Goal: Task Accomplishment & Management: Use online tool/utility

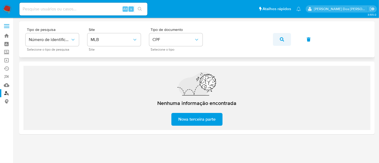
click at [280, 38] on icon "button" at bounding box center [282, 39] width 4 height 4
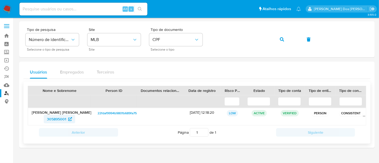
click at [58, 119] on span "305895001" at bounding box center [56, 119] width 19 height 9
click at [284, 40] on button "button" at bounding box center [282, 39] width 18 height 13
click at [62, 120] on span "459640716" at bounding box center [56, 119] width 18 height 9
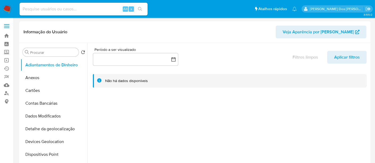
select select "10"
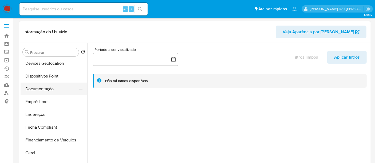
scroll to position [89, 0]
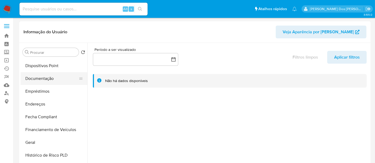
click at [42, 78] on button "Documentação" at bounding box center [52, 78] width 62 height 13
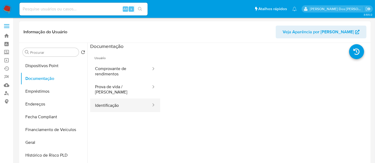
click at [111, 99] on button "Identificação" at bounding box center [120, 106] width 61 height 14
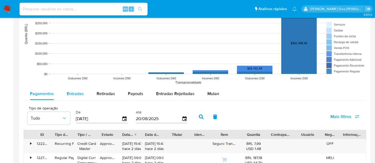
scroll to position [444, 0]
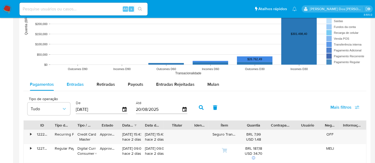
click at [72, 86] on span "Entradas" at bounding box center [75, 84] width 17 height 6
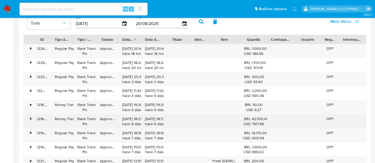
scroll to position [563, 0]
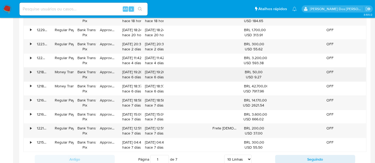
click at [30, 70] on div "•" at bounding box center [30, 72] width 1 height 5
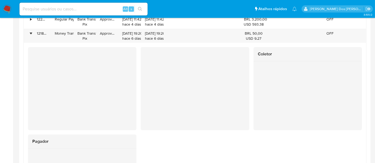
scroll to position [593, 0]
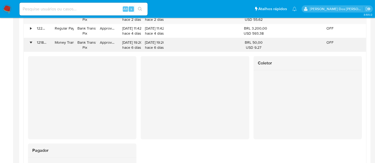
click at [31, 41] on div "•" at bounding box center [30, 42] width 1 height 5
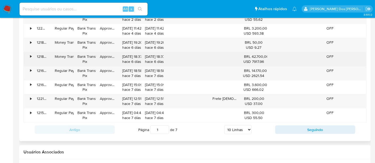
click at [30, 57] on div "•" at bounding box center [30, 56] width 1 height 5
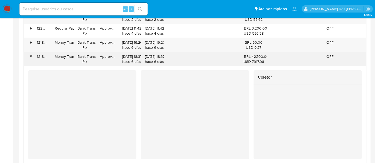
click at [30, 55] on div "•" at bounding box center [30, 56] width 1 height 5
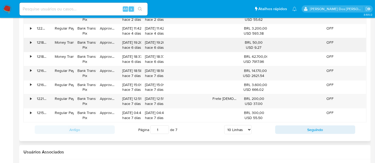
click at [29, 41] on div "•" at bounding box center [28, 45] width 9 height 14
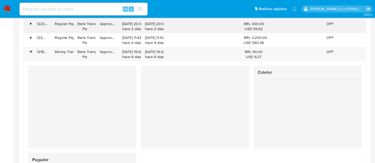
scroll to position [534, 0]
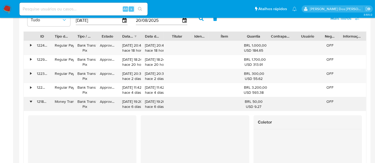
click at [30, 100] on div "•" at bounding box center [30, 101] width 1 height 5
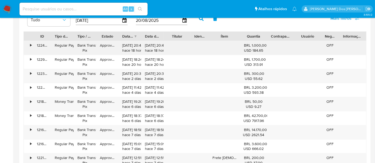
click at [31, 44] on div "•" at bounding box center [30, 45] width 1 height 5
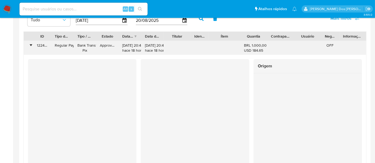
click at [30, 43] on div "•" at bounding box center [30, 45] width 1 height 5
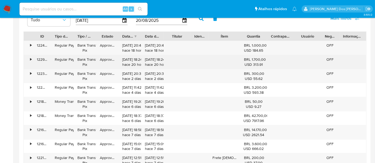
click at [32, 57] on div "•" at bounding box center [28, 62] width 9 height 14
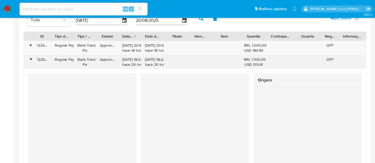
click at [33, 57] on div "•" at bounding box center [28, 62] width 9 height 14
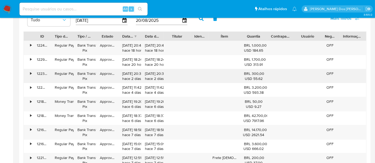
click at [31, 70] on div "•" at bounding box center [28, 76] width 9 height 14
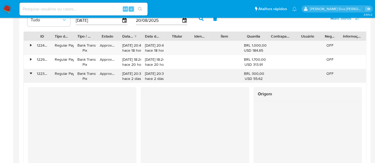
click at [31, 70] on div "•" at bounding box center [28, 76] width 9 height 14
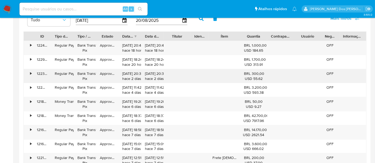
scroll to position [563, 0]
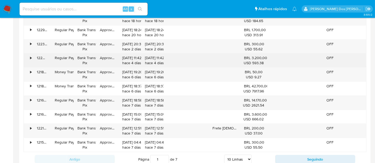
click at [30, 56] on div "•" at bounding box center [28, 61] width 9 height 14
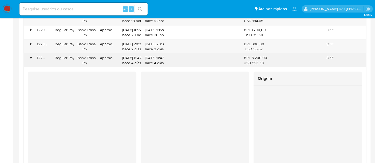
click at [30, 56] on div "•" at bounding box center [30, 57] width 1 height 5
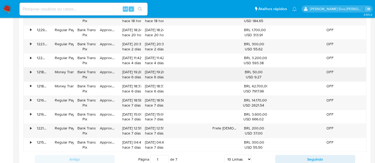
click at [29, 69] on div "•" at bounding box center [28, 75] width 9 height 14
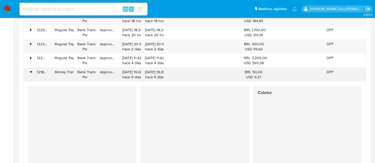
click at [29, 69] on div "•" at bounding box center [28, 75] width 9 height 14
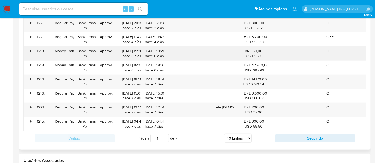
scroll to position [593, 0]
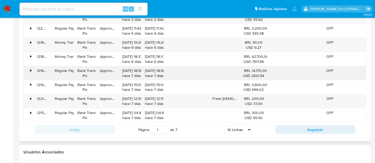
click at [30, 67] on div "•" at bounding box center [28, 73] width 9 height 14
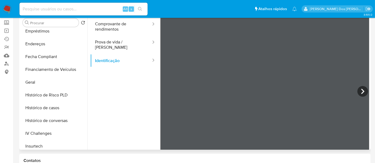
scroll to position [90, 0]
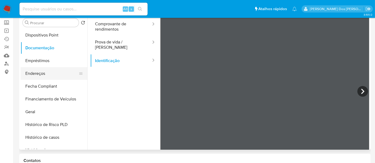
click at [40, 76] on button "Endereços" at bounding box center [52, 73] width 62 height 13
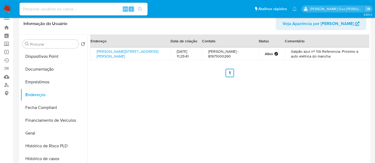
scroll to position [0, 0]
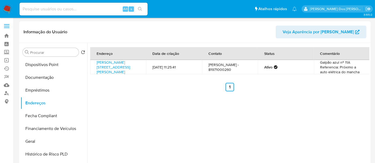
click at [216, 73] on td "HENRIQUE FIRMINO - 81971000260" at bounding box center [230, 67] width 56 height 14
copy td "81971000260"
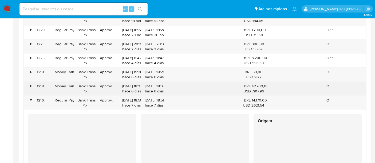
scroll to position [593, 0]
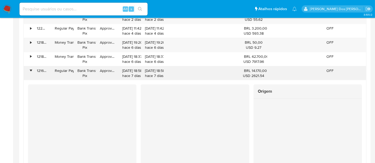
click at [31, 68] on div "•" at bounding box center [28, 73] width 9 height 14
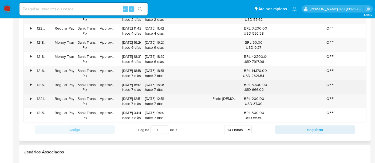
click at [30, 82] on div "•" at bounding box center [30, 84] width 1 height 5
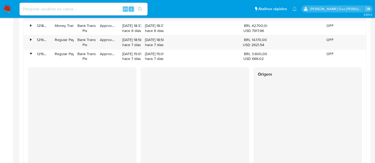
scroll to position [652, 0]
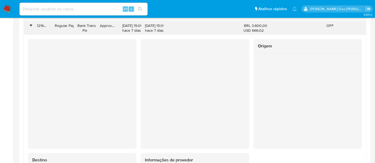
click at [30, 25] on div "•" at bounding box center [30, 25] width 1 height 5
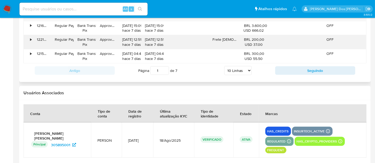
click at [31, 37] on div "•" at bounding box center [30, 39] width 1 height 5
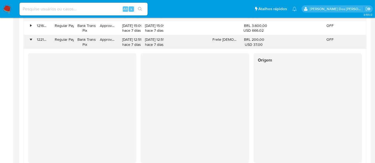
click at [31, 37] on div "•" at bounding box center [30, 39] width 1 height 5
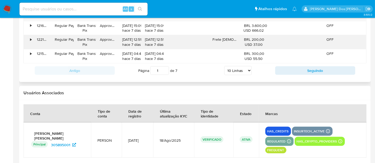
click at [31, 37] on div "•" at bounding box center [30, 39] width 1 height 5
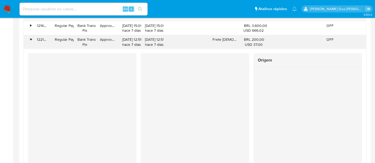
click at [30, 38] on div "•" at bounding box center [30, 39] width 1 height 5
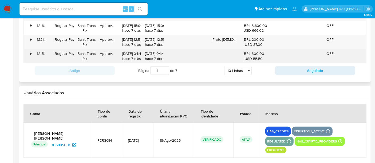
click at [28, 52] on div "•" at bounding box center [28, 56] width 9 height 14
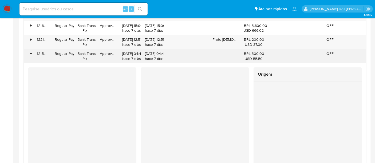
click at [28, 52] on div "•" at bounding box center [28, 56] width 9 height 14
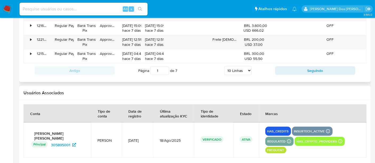
click at [239, 70] on select "5 Linhas 10 Linhas 20 Linhas 25 Linhas 50 Linhas 100 Linhas" at bounding box center [237, 70] width 27 height 9
select select "100"
click at [224, 66] on select "5 Linhas 10 Linhas 20 Linhas 25 Linhas 50 Linhas 100 Linhas" at bounding box center [237, 70] width 27 height 9
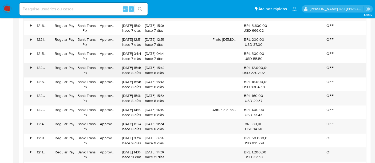
click at [31, 66] on div "•" at bounding box center [30, 67] width 1 height 5
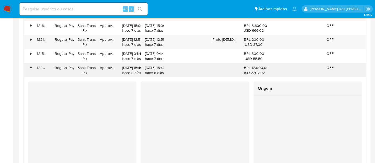
click at [31, 66] on div "•" at bounding box center [30, 67] width 1 height 5
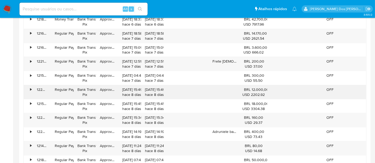
scroll to position [622, 0]
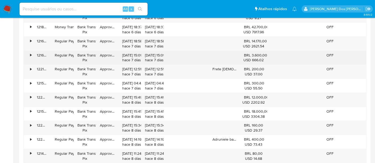
click at [31, 54] on div "•" at bounding box center [30, 55] width 1 height 5
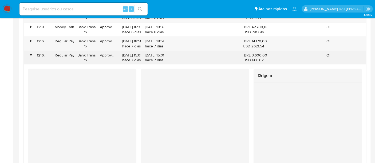
click at [31, 54] on div "•" at bounding box center [30, 55] width 1 height 5
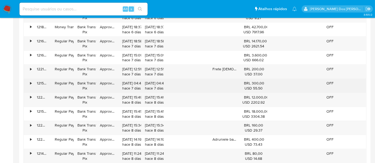
click at [29, 79] on div "•" at bounding box center [28, 86] width 9 height 14
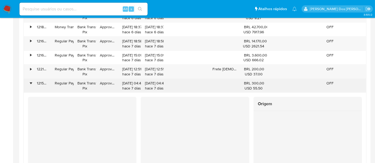
click at [29, 79] on div "•" at bounding box center [28, 86] width 9 height 14
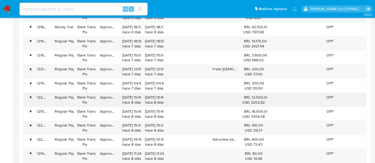
click at [30, 93] on div "•" at bounding box center [28, 100] width 9 height 14
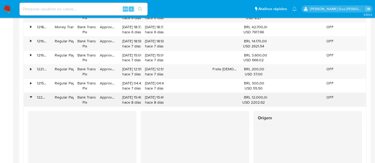
click at [30, 93] on div "•" at bounding box center [28, 100] width 9 height 14
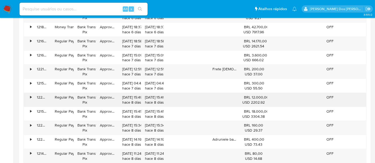
scroll to position [652, 0]
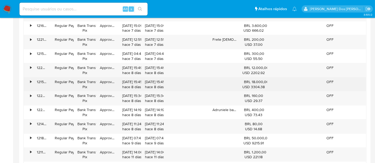
click at [31, 82] on div "•" at bounding box center [30, 82] width 1 height 5
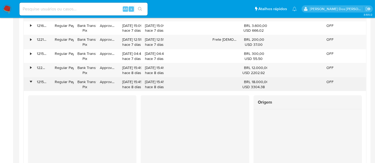
click at [31, 82] on div "•" at bounding box center [30, 82] width 1 height 5
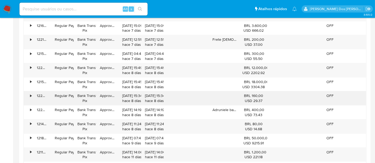
click at [31, 93] on div "•" at bounding box center [30, 95] width 1 height 5
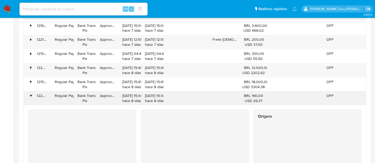
click at [31, 93] on div "•" at bounding box center [30, 95] width 1 height 5
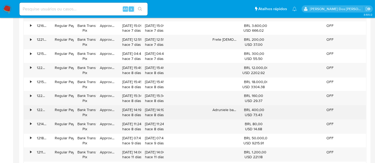
click at [31, 106] on div "•" at bounding box center [28, 113] width 9 height 14
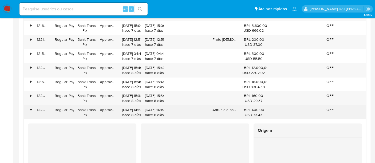
click at [31, 106] on div "•" at bounding box center [28, 113] width 9 height 14
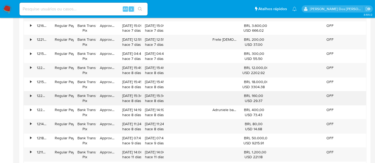
scroll to position [682, 0]
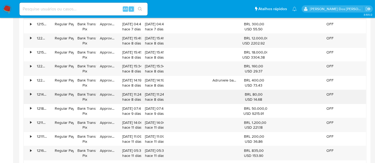
click at [30, 92] on div "•" at bounding box center [28, 97] width 9 height 14
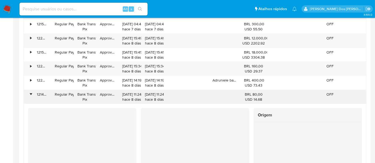
click at [30, 92] on div "•" at bounding box center [30, 94] width 1 height 5
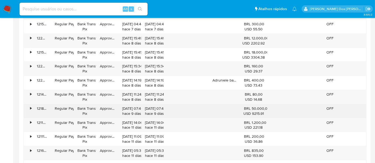
click at [31, 106] on div "•" at bounding box center [30, 108] width 1 height 5
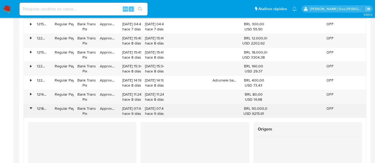
click at [31, 106] on div "•" at bounding box center [30, 108] width 1 height 5
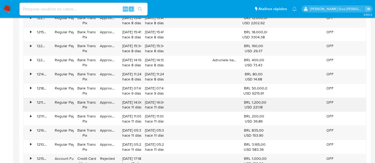
scroll to position [711, 0]
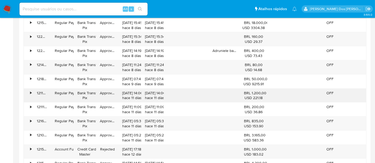
click at [31, 89] on div "•" at bounding box center [28, 96] width 9 height 14
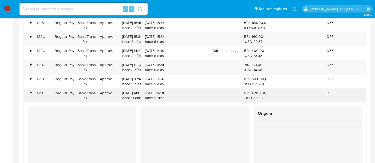
click at [31, 89] on div "•" at bounding box center [28, 96] width 9 height 14
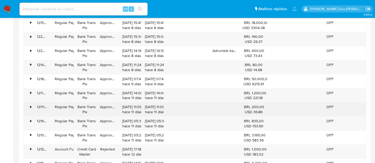
click at [28, 103] on div "•" at bounding box center [28, 110] width 9 height 14
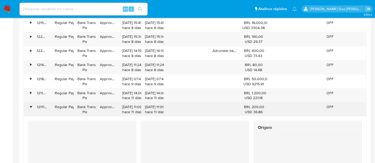
click at [28, 103] on div "•" at bounding box center [28, 110] width 9 height 14
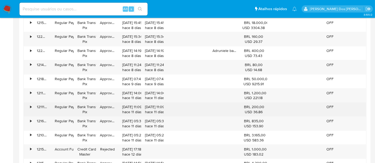
scroll to position [741, 0]
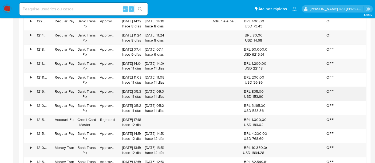
click at [28, 89] on div "•" at bounding box center [28, 94] width 9 height 14
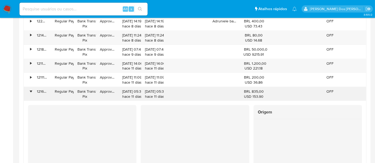
click at [28, 89] on div "•" at bounding box center [28, 94] width 9 height 14
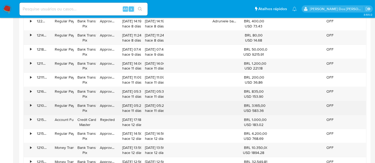
click at [30, 105] on div "•" at bounding box center [30, 105] width 1 height 5
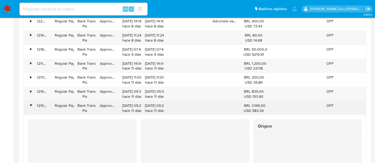
click at [30, 105] on div "•" at bounding box center [30, 105] width 1 height 5
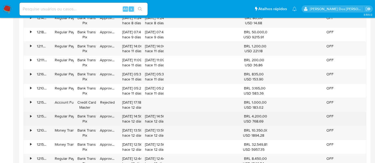
scroll to position [771, 0]
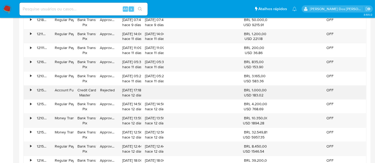
click at [30, 88] on div "•" at bounding box center [30, 90] width 1 height 5
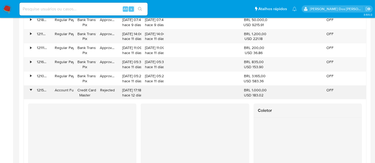
click at [30, 88] on div "•" at bounding box center [30, 90] width 1 height 5
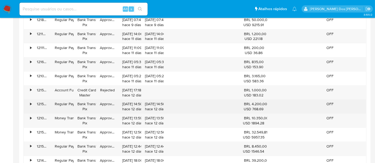
click at [30, 102] on div "•" at bounding box center [30, 104] width 1 height 5
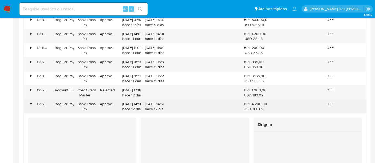
click at [30, 102] on div "•" at bounding box center [30, 104] width 1 height 5
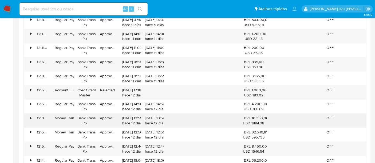
click at [31, 116] on div "•" at bounding box center [30, 118] width 1 height 5
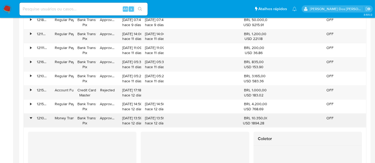
click at [31, 114] on div "•" at bounding box center [28, 121] width 9 height 14
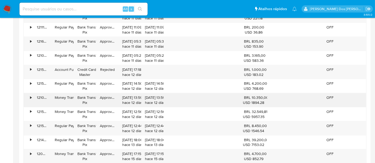
scroll to position [800, 0]
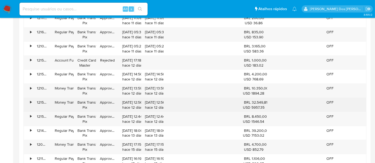
click at [31, 101] on div "•" at bounding box center [30, 102] width 1 height 5
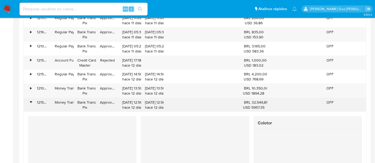
click at [31, 101] on div "•" at bounding box center [30, 102] width 1 height 5
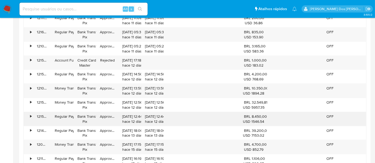
click at [31, 114] on div "•" at bounding box center [30, 116] width 1 height 5
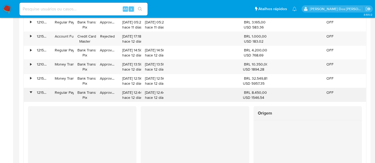
scroll to position [830, 0]
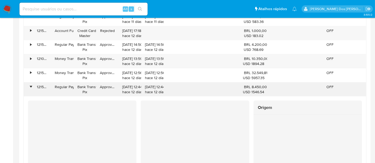
click at [31, 86] on div "•" at bounding box center [30, 87] width 1 height 5
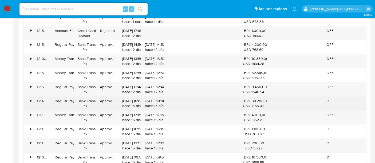
click at [30, 99] on div "•" at bounding box center [30, 101] width 1 height 5
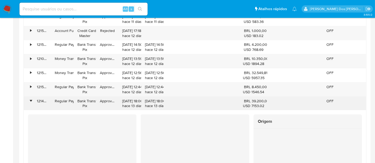
click at [30, 99] on div "•" at bounding box center [30, 101] width 1 height 5
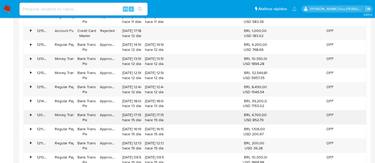
click at [31, 113] on div "•" at bounding box center [30, 115] width 1 height 5
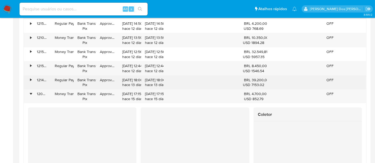
scroll to position [860, 0]
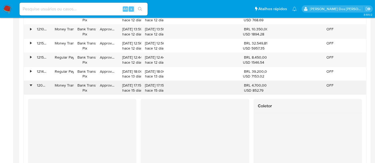
click at [30, 83] on div "•" at bounding box center [30, 85] width 1 height 5
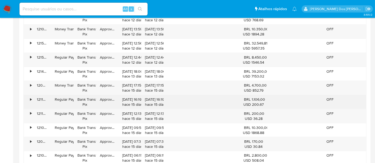
click at [29, 96] on div "•" at bounding box center [28, 102] width 9 height 14
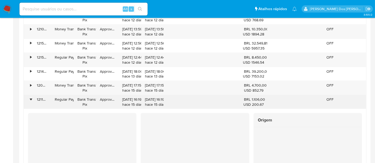
click at [30, 97] on div "•" at bounding box center [30, 99] width 1 height 5
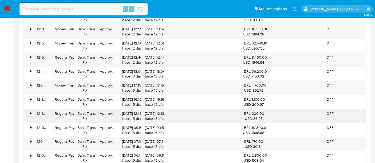
click at [30, 112] on div "•" at bounding box center [28, 116] width 9 height 14
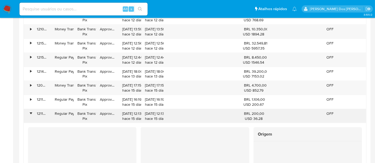
click at [30, 112] on div "•" at bounding box center [30, 113] width 1 height 5
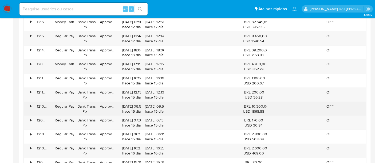
scroll to position [889, 0]
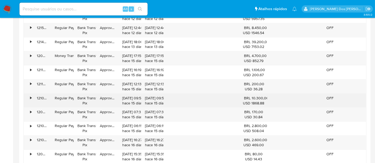
click at [31, 96] on div "•" at bounding box center [30, 98] width 1 height 5
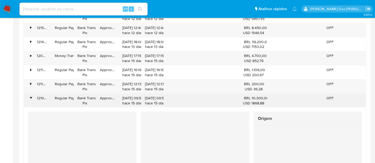
click at [31, 96] on div "•" at bounding box center [30, 98] width 1 height 5
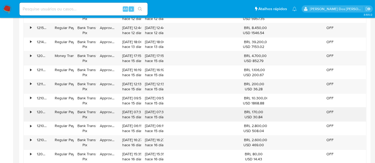
click at [32, 108] on div "•" at bounding box center [28, 115] width 9 height 14
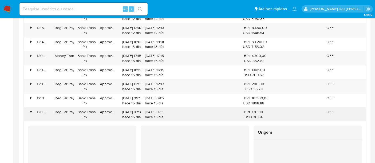
click at [32, 108] on div "•" at bounding box center [28, 115] width 9 height 14
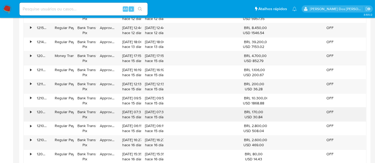
scroll to position [919, 0]
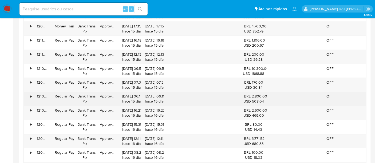
click at [31, 95] on div "•" at bounding box center [28, 99] width 9 height 14
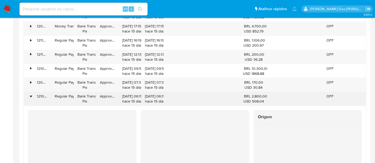
click at [31, 95] on div "•" at bounding box center [28, 99] width 9 height 14
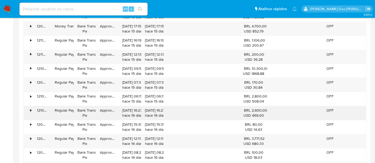
click at [31, 108] on div "•" at bounding box center [30, 110] width 1 height 5
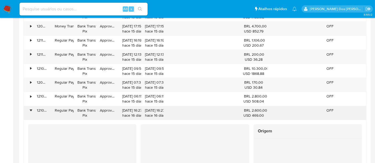
click at [31, 106] on div "•" at bounding box center [28, 113] width 9 height 14
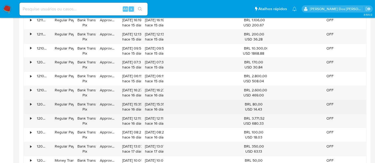
scroll to position [948, 0]
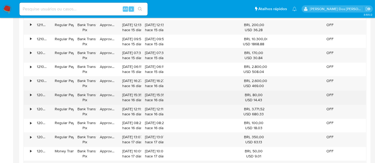
click at [30, 94] on div "•" at bounding box center [28, 98] width 9 height 14
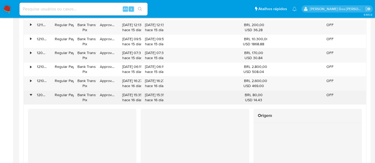
click at [30, 94] on div "•" at bounding box center [28, 98] width 9 height 14
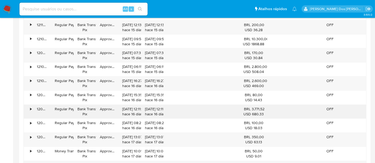
click at [29, 105] on div "•" at bounding box center [28, 112] width 9 height 14
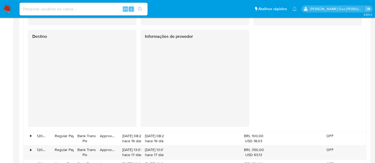
scroll to position [1245, 0]
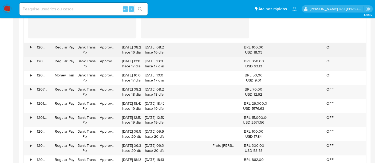
click at [29, 44] on div "•" at bounding box center [28, 50] width 9 height 14
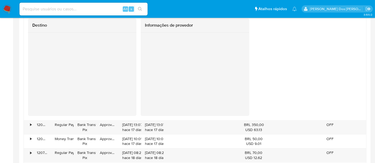
scroll to position [1423, 0]
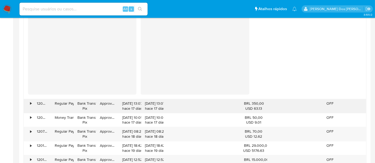
click at [29, 99] on div "•" at bounding box center [28, 106] width 9 height 14
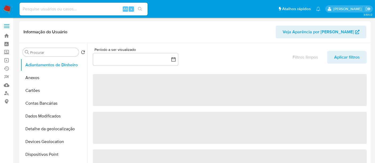
select select "10"
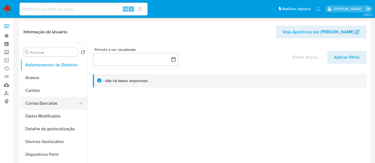
scroll to position [59, 0]
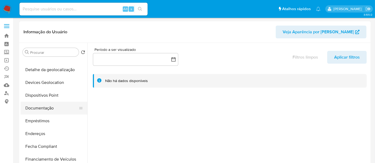
click at [53, 106] on button "Documentação" at bounding box center [52, 108] width 62 height 13
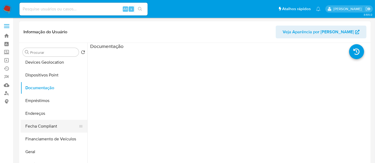
scroll to position [89, 0]
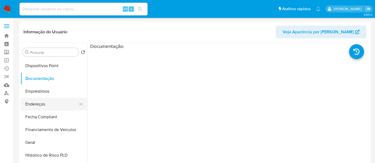
click at [38, 102] on button "Endereços" at bounding box center [52, 104] width 62 height 13
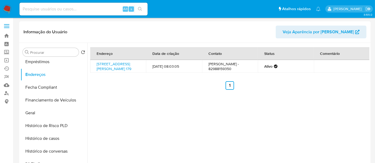
scroll to position [148, 0]
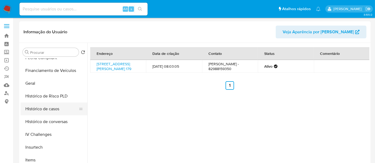
click at [48, 111] on button "Histórico de casos" at bounding box center [52, 109] width 62 height 13
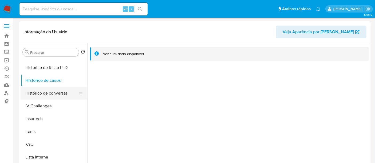
scroll to position [207, 0]
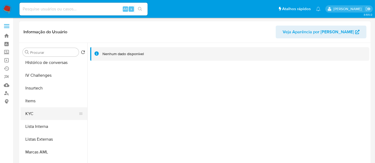
click at [29, 115] on button "KYC" at bounding box center [52, 114] width 62 height 13
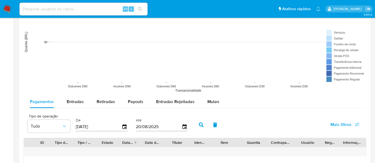
scroll to position [444, 0]
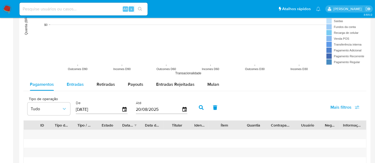
click at [72, 81] on span "Entradas" at bounding box center [75, 84] width 17 height 6
select select "10"
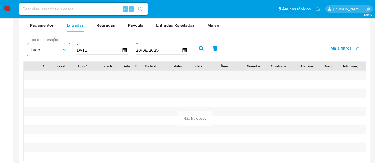
scroll to position [474, 0]
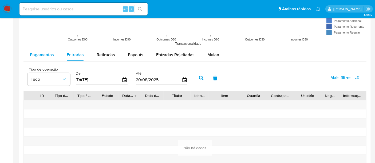
click at [47, 54] on span "Pagamentos" at bounding box center [42, 55] width 24 height 6
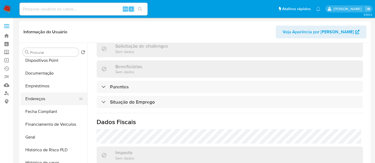
scroll to position [89, 0]
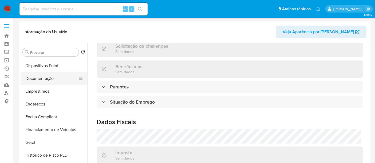
click at [41, 80] on button "Documentação" at bounding box center [52, 78] width 62 height 13
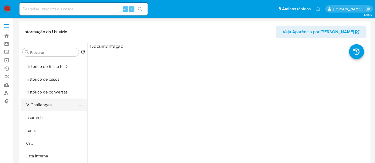
scroll to position [118, 0]
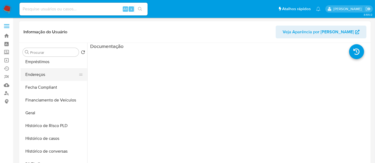
click at [35, 75] on button "Endereços" at bounding box center [52, 74] width 62 height 13
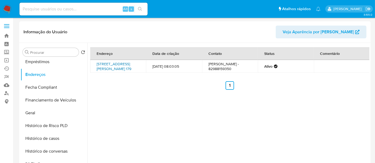
drag, startPoint x: 95, startPoint y: 62, endPoint x: 127, endPoint y: 74, distance: 34.3
click at [127, 73] on td "Rua Marechal Deodoro Da Fonseca 179, Arapiraca, Alagoas, 57313010, Brasil 179" at bounding box center [118, 66] width 56 height 13
copy link "Rua Marechal Deodoro Da Fonseca 179, Arapiraca, Alagoas"
click at [101, 64] on link "Rua Marechal Deodoro Da Fonseca 179, Arapiraca, Alagoas, 57313010, Brasil 179" at bounding box center [114, 66] width 35 height 10
click at [93, 59] on th "Endereço" at bounding box center [118, 53] width 56 height 13
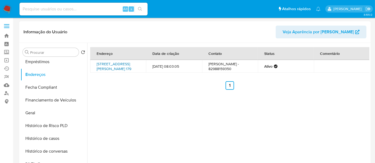
drag, startPoint x: 101, startPoint y: 61, endPoint x: 123, endPoint y: 68, distance: 22.8
click at [123, 68] on td "Rua Marechal Deodoro Da Fonseca 179, Arapiraca, Alagoas, 57313010, Brasil 179" at bounding box center [118, 66] width 56 height 13
copy link "Rua Marechal Deodoro Da Fonseca 179,"
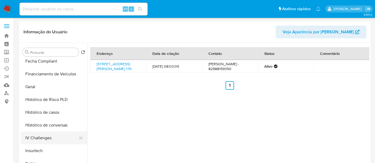
scroll to position [89, 0]
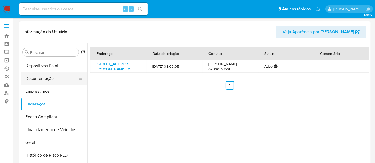
click at [47, 78] on button "Documentação" at bounding box center [52, 78] width 62 height 13
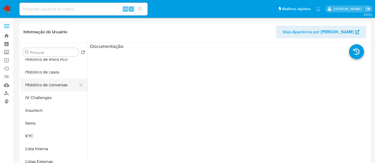
scroll to position [238, 0]
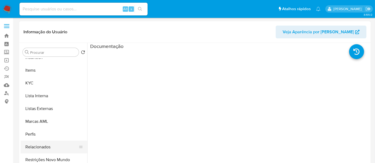
click at [46, 144] on button "Relacionados" at bounding box center [52, 147] width 62 height 13
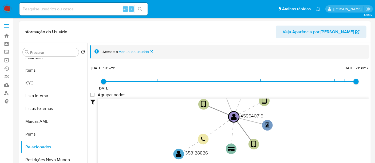
scroll to position [0, 0]
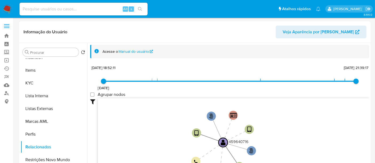
drag, startPoint x: 156, startPoint y: 117, endPoint x: 153, endPoint y: 145, distance: 28.5
click at [154, 150] on icon "user-459640716  459640716 phone-20c7dba0bcc8911e4d07e79d472f4381  person-ac77…" at bounding box center [233, 136] width 271 height 77
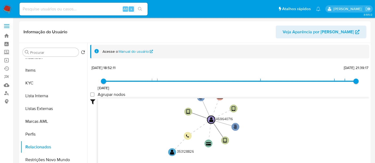
drag, startPoint x: 150, startPoint y: 130, endPoint x: 149, endPoint y: 105, distance: 25.4
click at [149, 105] on icon "user-459640716  459640716 phone-20c7dba0bcc8911e4d07e79d472f4381  person-ac77…" at bounding box center [233, 136] width 271 height 77
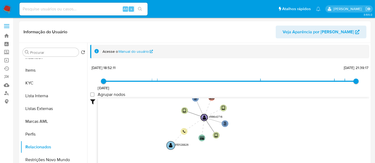
click at [170, 144] on text "" at bounding box center [170, 145] width 3 height 5
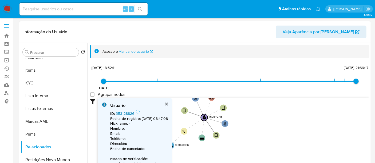
click at [125, 113] on link "353128826" at bounding box center [125, 113] width 18 height 5
click at [28, 83] on button "KYC" at bounding box center [52, 83] width 62 height 13
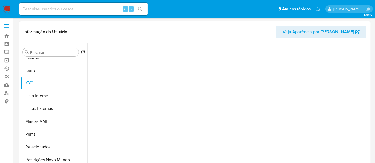
scroll to position [0, 0]
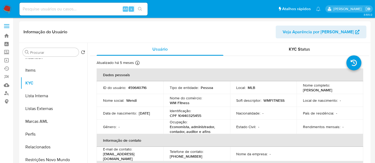
click at [314, 91] on p "Wendi Darla Lemos" at bounding box center [317, 90] width 29 height 5
click at [314, 90] on p "Wendi Darla Lemos" at bounding box center [317, 90] width 29 height 5
click at [184, 115] on p "CPF 10440325455" at bounding box center [185, 115] width 31 height 5
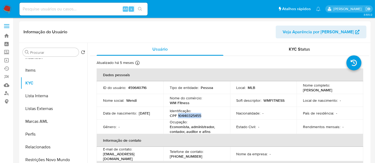
click at [185, 115] on p "CPF 10440325455" at bounding box center [185, 115] width 31 height 5
copy p "10440325455"
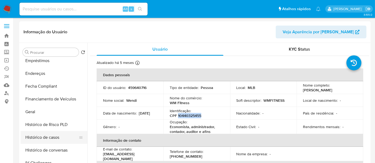
scroll to position [90, 0]
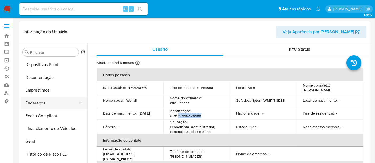
click at [41, 107] on button "Endereços" at bounding box center [52, 103] width 62 height 13
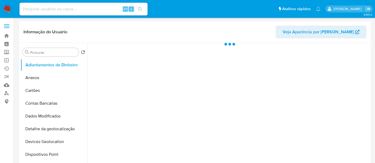
select select "10"
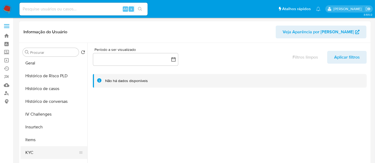
scroll to position [178, 0]
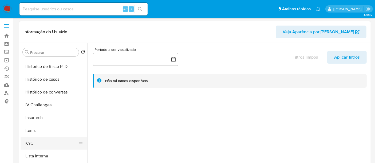
click at [31, 144] on button "KYC" at bounding box center [52, 143] width 62 height 13
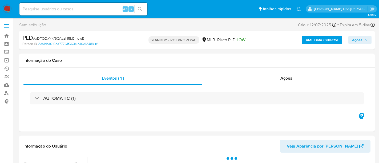
select select "10"
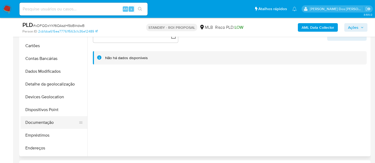
scroll to position [30, 0]
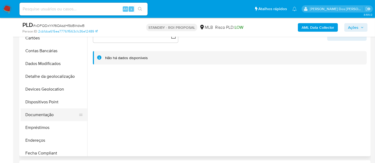
click at [39, 115] on button "Documentação" at bounding box center [52, 115] width 62 height 13
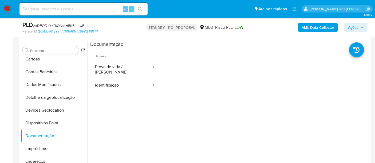
scroll to position [89, 0]
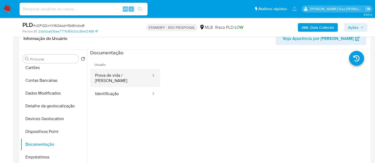
click at [123, 73] on button "Prova de vida / [PERSON_NAME]" at bounding box center [120, 78] width 61 height 18
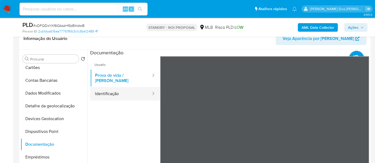
click at [116, 87] on button "Identificação" at bounding box center [120, 94] width 61 height 14
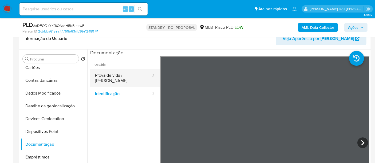
click at [119, 79] on button "Prova de vida / [PERSON_NAME]" at bounding box center [120, 78] width 61 height 18
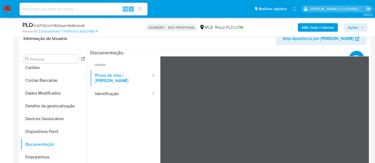
click at [83, 10] on input at bounding box center [83, 9] width 128 height 7
paste input "K4pq8dY1hjmrJCEwTxU5hSgr"
type input "K4pq8dY1hjmrJCEwTxU5hSgr"
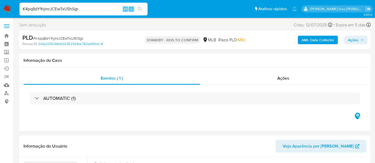
select select "10"
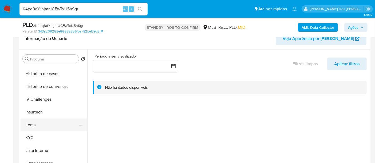
scroll to position [207, 0]
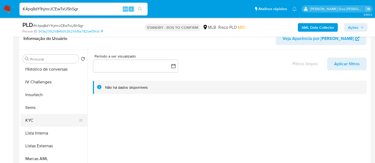
click at [30, 120] on button "KYC" at bounding box center [52, 120] width 62 height 13
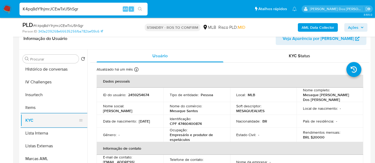
scroll to position [178, 0]
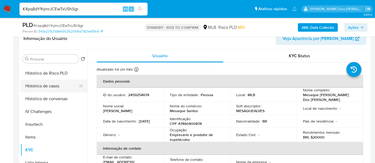
click at [40, 88] on button "Histórico de casos" at bounding box center [52, 86] width 62 height 13
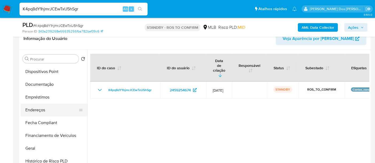
scroll to position [89, 0]
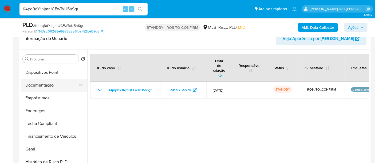
click at [47, 85] on button "Documentação" at bounding box center [52, 85] width 62 height 13
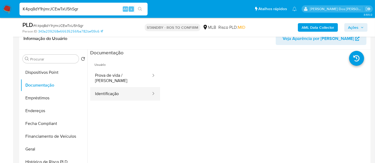
click at [101, 92] on button "Identificação" at bounding box center [120, 94] width 61 height 14
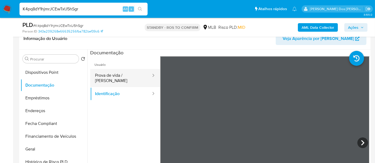
click at [131, 75] on button "Prova de vida / [PERSON_NAME]" at bounding box center [120, 78] width 61 height 18
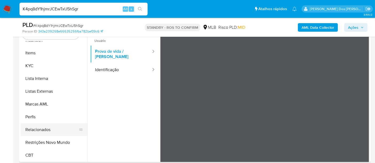
scroll to position [118, 0]
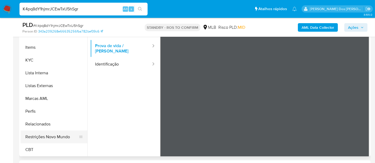
click at [55, 140] on button "Restrições Novo Mundo" at bounding box center [52, 137] width 62 height 13
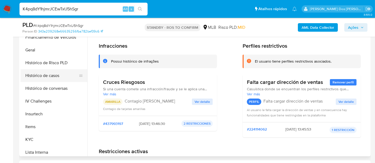
scroll to position [149, 0]
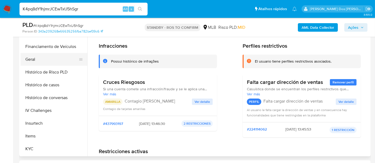
click at [32, 59] on button "Geral" at bounding box center [52, 59] width 62 height 13
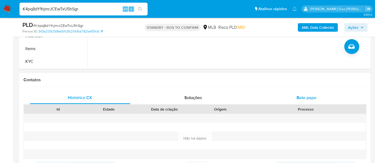
scroll to position [207, 0]
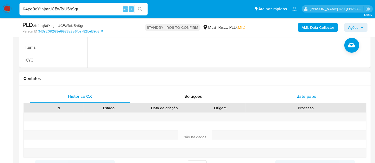
click at [297, 97] on span "Bate-papo" at bounding box center [306, 96] width 20 height 6
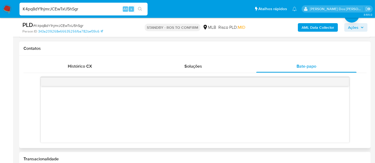
scroll to position [267, 0]
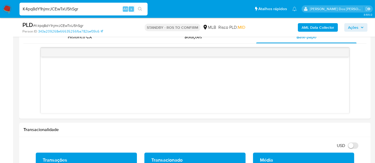
click at [82, 9] on input "K4pq8dY1hjmrJCEwTxU5hSgr" at bounding box center [83, 9] width 128 height 7
paste input "A8Lp9ZEM0td5TpABkLVXnDa3"
type input "A8Lp9ZEM0td5TpABkLVXnDa3"
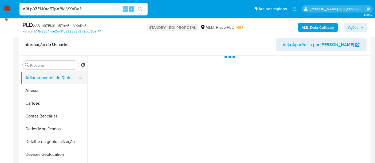
scroll to position [89, 0]
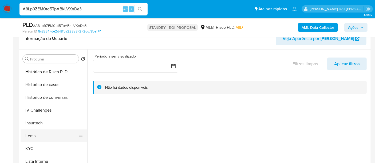
select select "10"
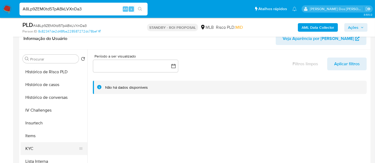
scroll to position [207, 0]
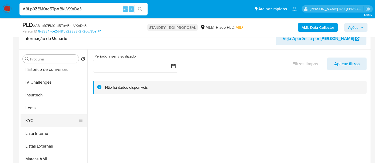
click at [31, 121] on button "KYC" at bounding box center [52, 120] width 62 height 13
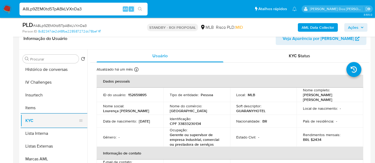
scroll to position [177, 0]
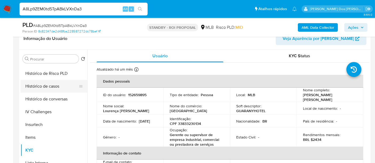
click at [48, 83] on button "Histórico de casos" at bounding box center [52, 86] width 62 height 13
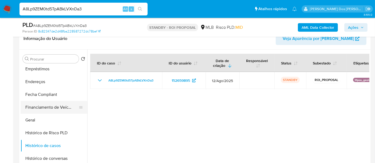
scroll to position [88, 0]
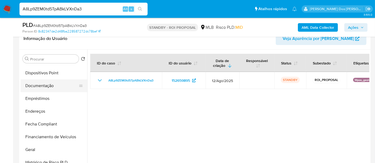
click at [49, 86] on button "Documentação" at bounding box center [52, 86] width 62 height 13
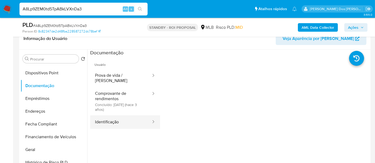
click at [111, 116] on button "Identificação" at bounding box center [120, 123] width 61 height 14
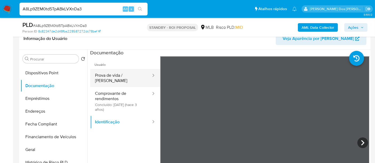
click at [120, 75] on button "Prova de vida / [PERSON_NAME]" at bounding box center [120, 78] width 61 height 18
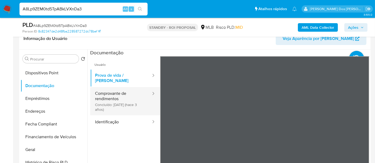
click at [119, 100] on button "Comprovante de rendimentos Concluído: 27/01/2023 (hace 3 años)" at bounding box center [120, 101] width 61 height 28
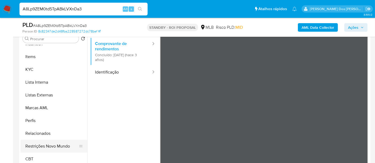
scroll to position [118, 0]
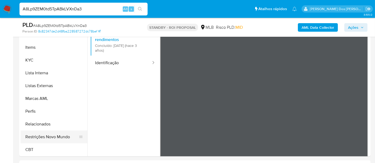
click at [66, 136] on button "Restrições Novo Mundo" at bounding box center [52, 137] width 62 height 13
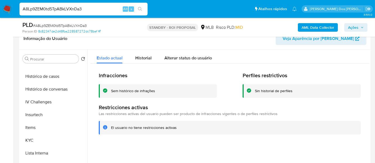
scroll to position [120, 0]
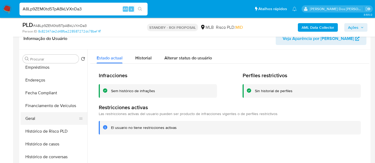
click at [34, 116] on button "Geral" at bounding box center [52, 118] width 62 height 13
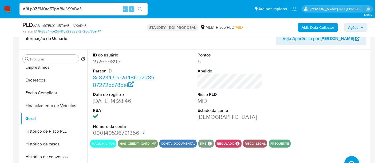
click at [95, 12] on input "A8Lp9ZEM0td5TpABkLVXnDa3" at bounding box center [83, 9] width 128 height 7
paste input "UJa1cqqo2ktoXK6qTXhcdaGR"
type input "UJa1cqqo2ktoXK6qTXhcdaGR"
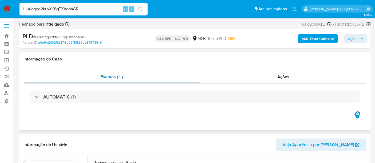
select select "10"
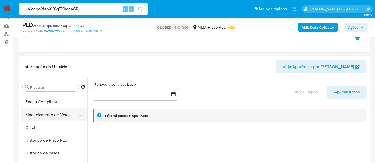
scroll to position [148, 0]
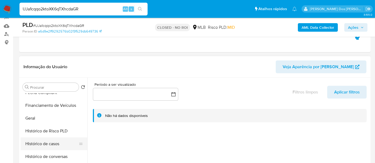
click at [43, 143] on button "Histórico de casos" at bounding box center [52, 144] width 62 height 13
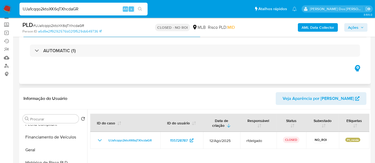
scroll to position [0, 0]
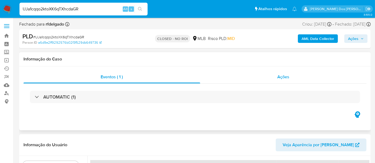
click at [287, 76] on span "Ações" at bounding box center [283, 77] width 12 height 6
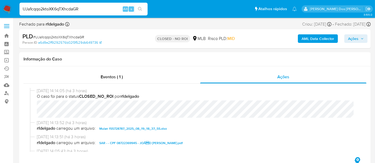
click at [89, 7] on input "UJa1cqqo2ktoXK6qTXhcdaGR" at bounding box center [83, 9] width 128 height 7
paste input "V0pJGmTj6hjtgvnV8NsK3ktb"
type input "V0pJGmTj6hjtgvnV8NsK3ktb"
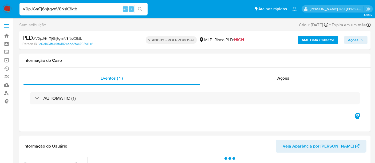
scroll to position [89, 0]
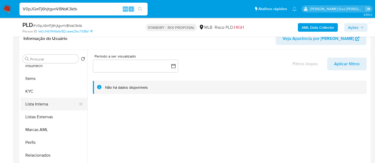
select select "10"
click at [31, 93] on button "KYC" at bounding box center [52, 91] width 62 height 13
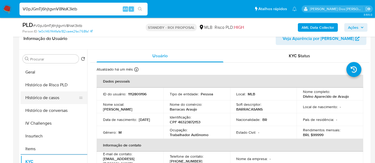
scroll to position [148, 0]
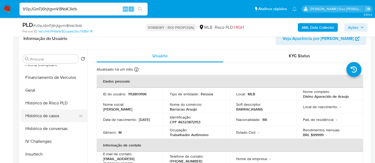
click at [56, 113] on button "Histórico de casos" at bounding box center [52, 116] width 62 height 13
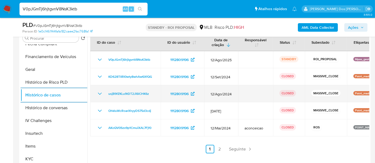
scroll to position [118, 0]
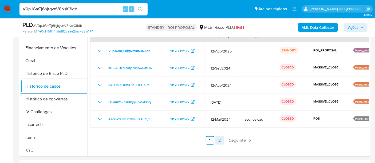
click at [218, 141] on link "2" at bounding box center [219, 140] width 9 height 9
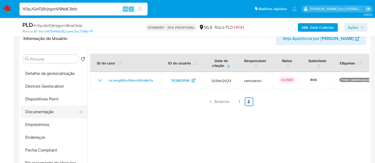
scroll to position [59, 0]
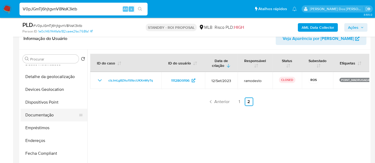
click at [49, 114] on button "Documentação" at bounding box center [52, 115] width 62 height 13
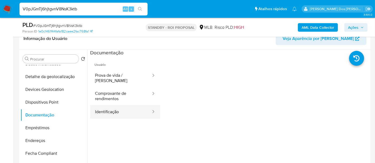
click at [103, 105] on button "Identificação" at bounding box center [120, 112] width 61 height 14
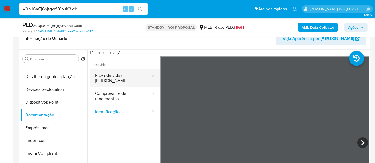
click at [120, 73] on button "Prova de vida / Selfie" at bounding box center [120, 78] width 61 height 18
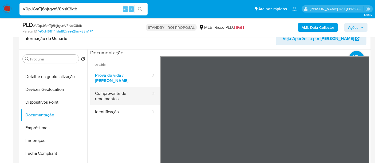
click at [113, 90] on button "Comprovante de rendimentos" at bounding box center [120, 96] width 61 height 18
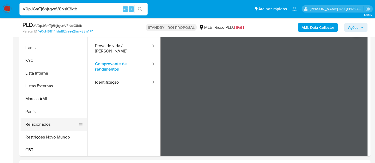
scroll to position [238, 0]
click at [53, 136] on button "Restrições Novo Mundo" at bounding box center [52, 137] width 62 height 13
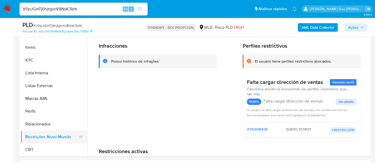
scroll to position [149, 0]
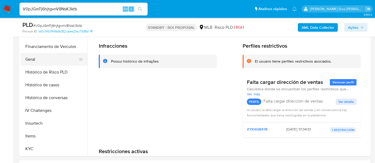
click at [30, 61] on button "Geral" at bounding box center [52, 59] width 62 height 13
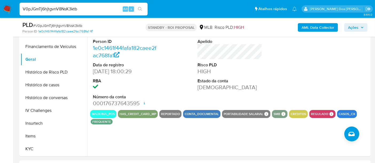
click at [99, 8] on input "V0pJGmTj6hjtgvnV8NsK3ktb" at bounding box center [83, 9] width 128 height 7
paste input "w2OxOEVuB9a9j5zBbBlAOG8G"
type input "w2OxOEVuB9a9j5zBbBlAOG8G"
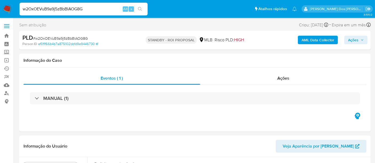
select select "10"
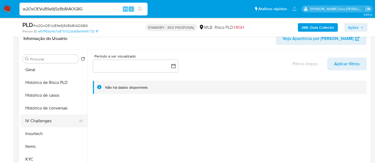
scroll to position [178, 0]
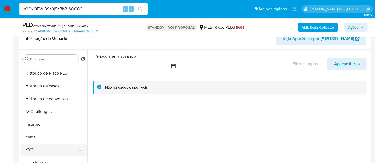
click at [31, 147] on button "KYC" at bounding box center [52, 150] width 62 height 13
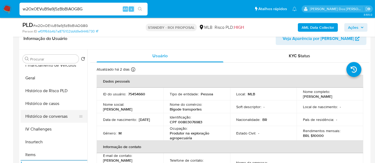
scroll to position [148, 0]
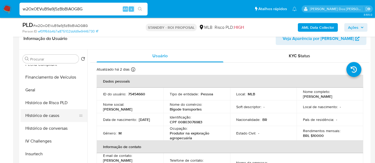
click at [53, 117] on button "Histórico de casos" at bounding box center [52, 115] width 62 height 13
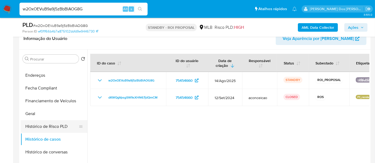
scroll to position [89, 0]
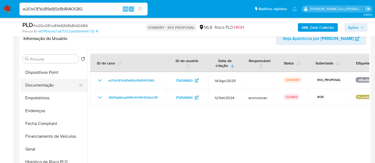
click at [41, 83] on button "Documentação" at bounding box center [52, 85] width 62 height 13
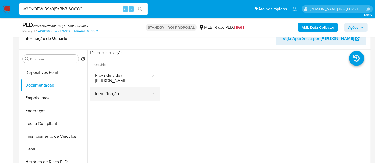
click at [125, 88] on button "Identificação" at bounding box center [120, 94] width 61 height 14
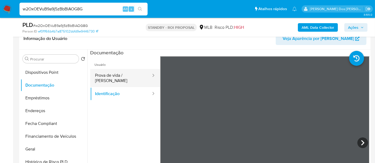
click at [126, 73] on button "Prova de vida / Selfie" at bounding box center [120, 78] width 61 height 18
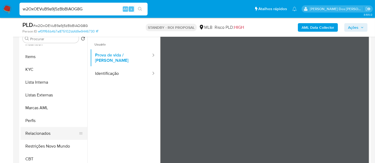
scroll to position [118, 0]
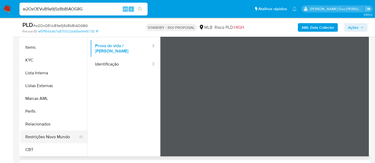
click at [61, 133] on button "Restrições Novo Mundo" at bounding box center [52, 137] width 62 height 13
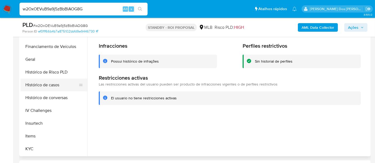
scroll to position [120, 0]
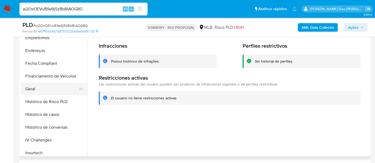
click at [35, 88] on button "Geral" at bounding box center [52, 89] width 62 height 13
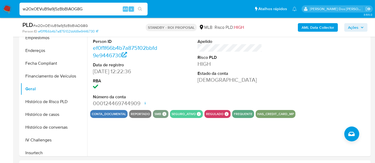
click at [87, 7] on input "w2OxOEVuB9a9j5zBbBlAOG8G" at bounding box center [83, 9] width 128 height 7
paste input "fncMWvBSs0PUdPM6GcKrFNgV"
type input "fncMWvBSs0PUdPM6GcKrFNgV"
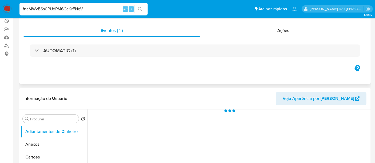
scroll to position [89, 0]
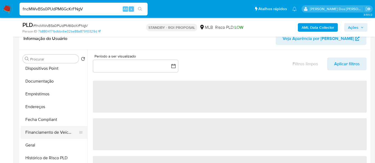
select select "10"
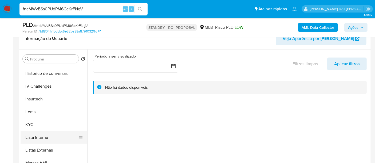
scroll to position [207, 0]
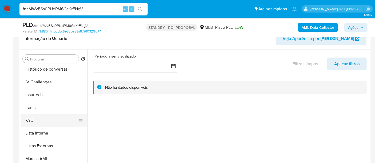
click at [32, 119] on button "KYC" at bounding box center [52, 120] width 62 height 13
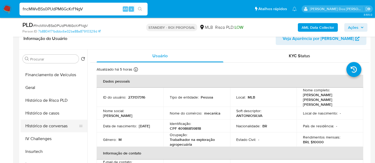
scroll to position [148, 0]
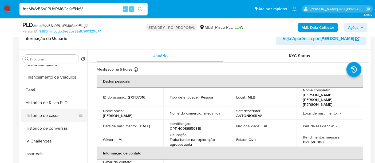
click at [50, 117] on button "Histórico de casos" at bounding box center [52, 115] width 62 height 13
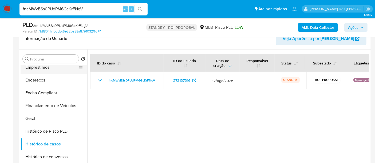
scroll to position [59, 0]
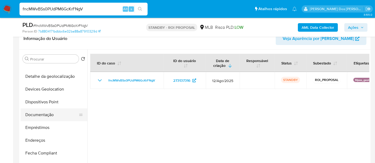
click at [49, 113] on button "Documentação" at bounding box center [52, 115] width 62 height 13
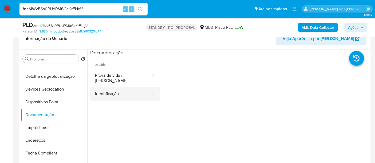
click at [113, 87] on button "Identificação" at bounding box center [120, 94] width 61 height 14
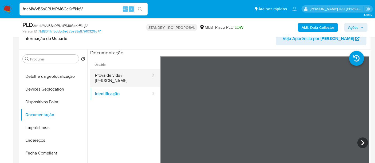
click at [125, 76] on button "Prova de vida / Selfie" at bounding box center [120, 78] width 61 height 18
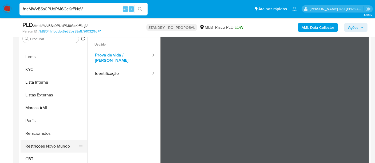
scroll to position [118, 0]
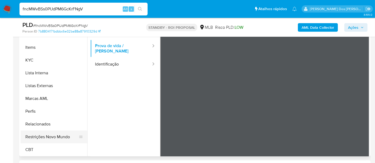
click at [59, 138] on button "Restrições Novo Mundo" at bounding box center [52, 137] width 62 height 13
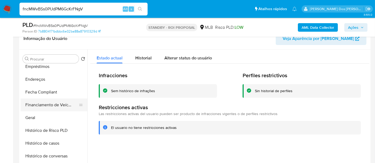
scroll to position [120, 0]
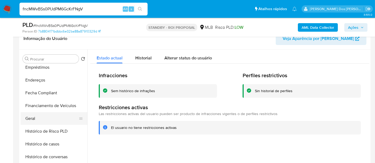
click at [28, 118] on button "Geral" at bounding box center [52, 118] width 62 height 13
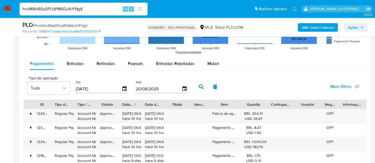
scroll to position [474, 0]
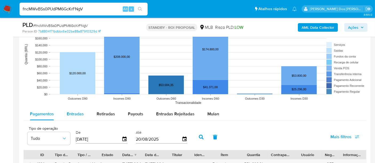
click at [69, 113] on span "Entradas" at bounding box center [75, 114] width 17 height 6
select select "10"
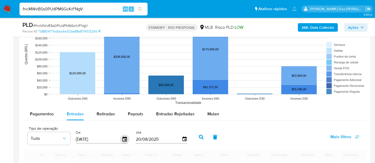
click at [124, 138] on icon "button" at bounding box center [124, 139] width 9 height 9
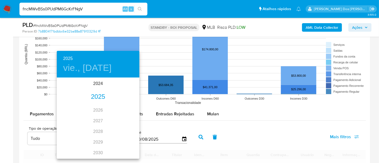
click at [97, 98] on div "2025" at bounding box center [98, 97] width 83 height 11
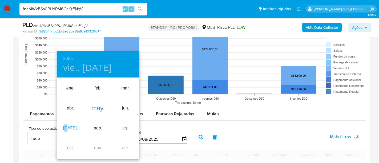
click at [70, 127] on div "jul." at bounding box center [70, 128] width 27 height 20
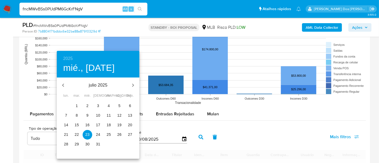
click at [109, 105] on p "4" at bounding box center [109, 105] width 2 height 5
type input "04/07/2025"
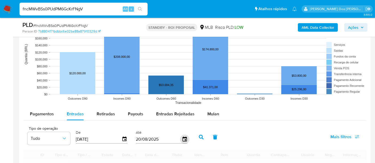
click at [185, 137] on icon "button" at bounding box center [184, 139] width 9 height 9
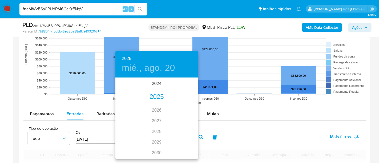
click at [161, 96] on div "2025" at bounding box center [157, 97] width 83 height 11
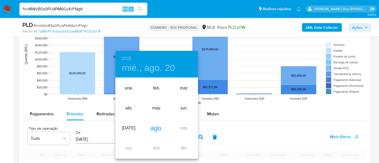
click at [161, 128] on div "ago." at bounding box center [156, 128] width 27 height 20
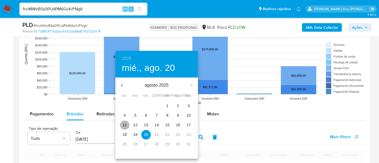
click at [126, 125] on p "11" at bounding box center [125, 124] width 4 height 5
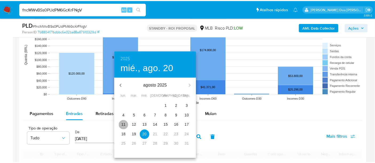
type input "11/08/2025"
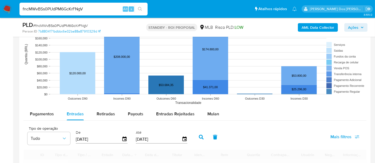
click at [332, 134] on span "Mais filtros" at bounding box center [340, 137] width 21 height 13
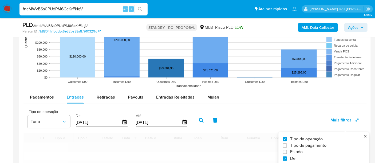
scroll to position [504, 0]
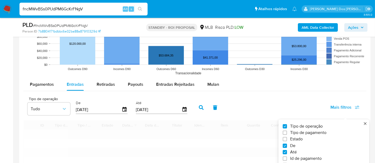
click at [297, 137] on span "Estado" at bounding box center [296, 139] width 13 height 5
click at [287, 137] on input "Estado" at bounding box center [285, 139] width 4 height 4
checkbox input "true"
type input "04/07/2025"
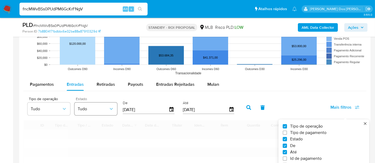
click at [90, 104] on button "Tudo" at bounding box center [95, 109] width 43 height 13
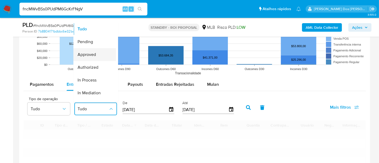
click at [90, 54] on span "Approved" at bounding box center [87, 54] width 18 height 5
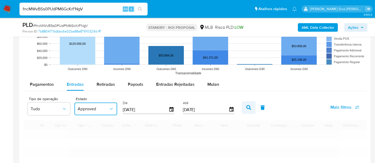
click at [247, 111] on button "button" at bounding box center [249, 107] width 14 height 13
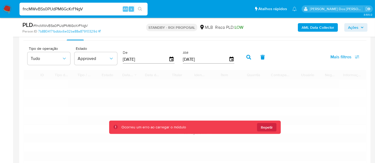
scroll to position [563, 0]
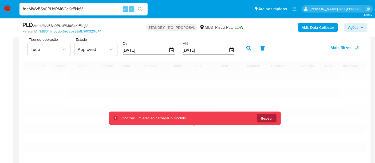
click at [260, 114] on button "Repetir" at bounding box center [266, 118] width 19 height 9
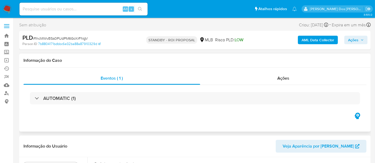
select select "10"
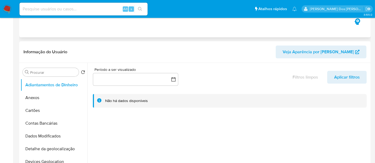
scroll to position [148, 0]
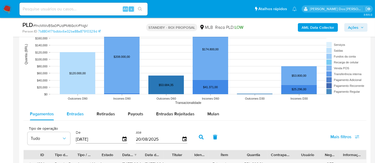
click at [69, 114] on span "Entradas" at bounding box center [75, 114] width 17 height 6
select select "10"
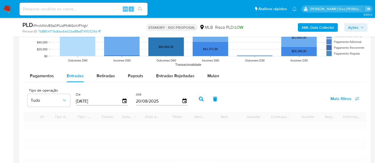
scroll to position [534, 0]
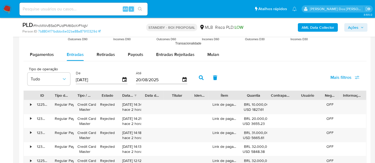
click at [122, 82] on div "[DATE]" at bounding box center [102, 80] width 52 height 9
click at [120, 77] on icon "button" at bounding box center [124, 79] width 9 height 9
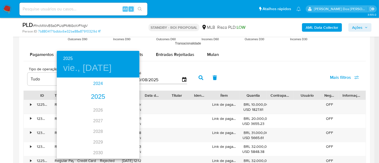
click at [122, 80] on div "2024" at bounding box center [98, 83] width 83 height 11
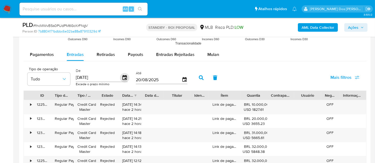
click at [121, 77] on icon "button" at bounding box center [124, 77] width 9 height 9
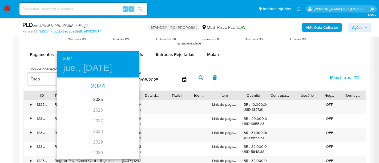
click at [95, 87] on div "2024" at bounding box center [98, 86] width 83 height 11
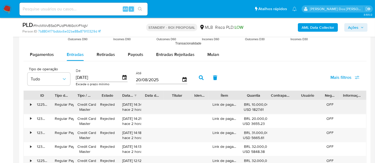
scroll to position [504, 0]
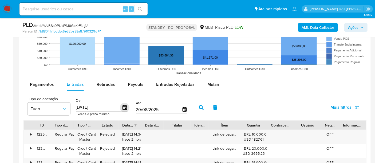
click at [123, 107] on icon "button" at bounding box center [124, 107] width 9 height 9
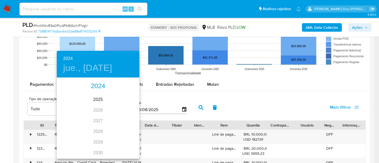
click at [101, 87] on div "2024" at bounding box center [98, 86] width 83 height 11
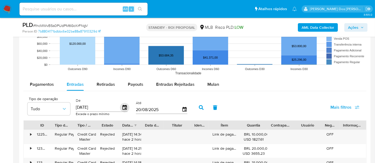
click at [122, 108] on icon "button" at bounding box center [124, 107] width 4 height 5
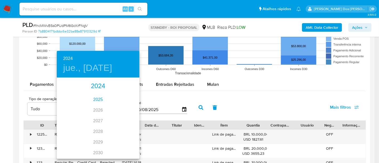
click at [96, 99] on div "2025" at bounding box center [98, 99] width 83 height 11
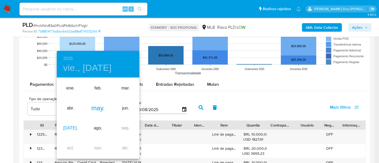
click at [70, 126] on div "[DATE]." at bounding box center [70, 128] width 27 height 20
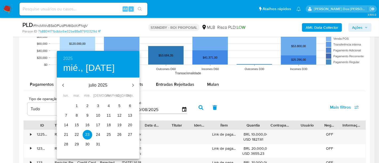
click at [108, 105] on span "4" at bounding box center [109, 105] width 10 height 5
type input "[DATE]"
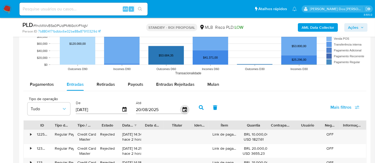
click at [180, 109] on icon "button" at bounding box center [184, 109] width 9 height 9
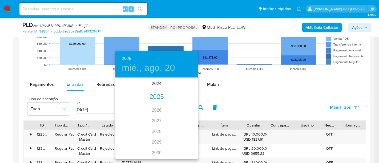
click at [156, 99] on div "2025" at bounding box center [157, 97] width 83 height 11
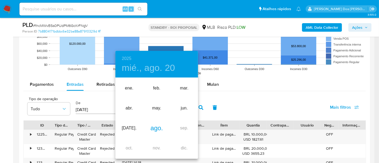
click at [159, 129] on div "ago." at bounding box center [156, 128] width 27 height 20
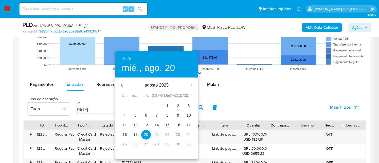
click at [120, 125] on span "11" at bounding box center [125, 124] width 10 height 5
type input "[DATE]"
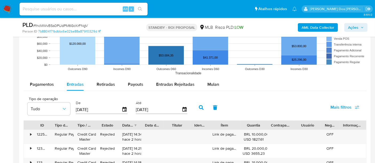
click at [338, 103] on span "Mais filtros" at bounding box center [340, 107] width 21 height 13
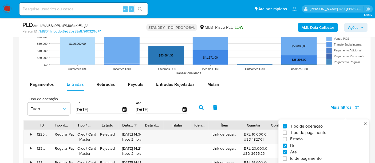
click at [296, 137] on span "Estado" at bounding box center [296, 139] width 13 height 5
click at [287, 137] on input "Estado" at bounding box center [285, 139] width 4 height 4
checkbox input "true"
type input "[DATE]"
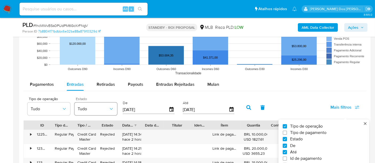
click at [109, 109] on icon "button" at bounding box center [111, 108] width 5 height 5
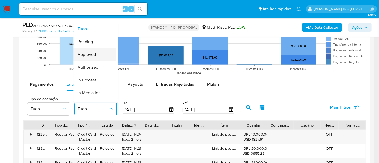
click at [92, 53] on span "Approved" at bounding box center [87, 54] width 18 height 5
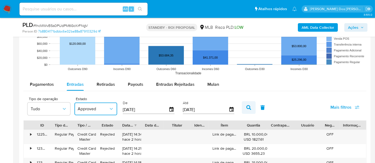
click at [248, 109] on icon "button" at bounding box center [248, 107] width 5 height 5
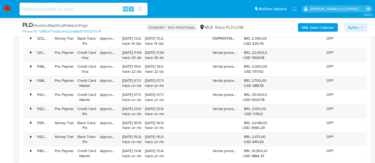
scroll to position [622, 0]
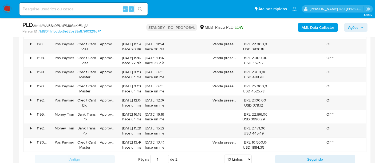
click at [240, 157] on select "5 Linhas 10 Linhas 20 Linhas 25 Linhas 50 Linhas 100 Linhas" at bounding box center [237, 159] width 27 height 9
select select "100"
click at [224, 155] on select "5 Linhas 10 Linhas 20 Linhas 25 Linhas 50 Linhas 100 Linhas" at bounding box center [237, 159] width 27 height 9
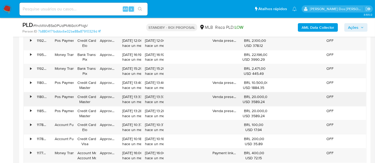
scroll to position [682, 0]
click at [100, 11] on input at bounding box center [83, 9] width 128 height 7
paste input "eBhsgHpmx7TW1zwzrVmXh1T2"
type input "eBhsgHpmx7TW1zwzrVmXh1T2"
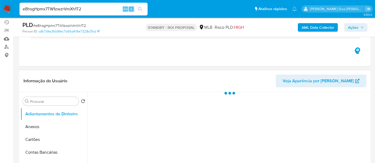
scroll to position [118, 0]
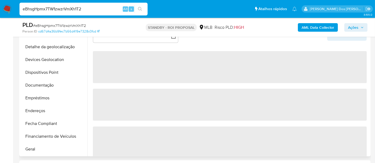
select select "10"
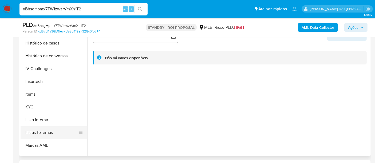
scroll to position [207, 0]
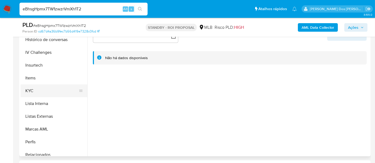
click at [33, 93] on button "KYC" at bounding box center [52, 91] width 62 height 13
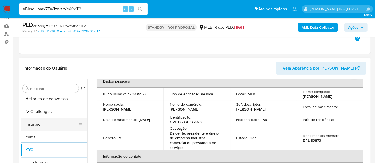
scroll to position [178, 0]
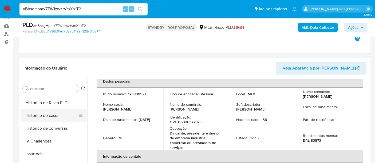
click at [46, 114] on button "Histórico de casos" at bounding box center [52, 115] width 62 height 13
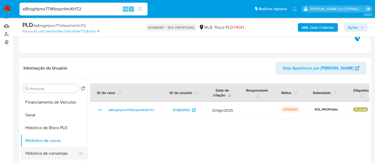
scroll to position [89, 0]
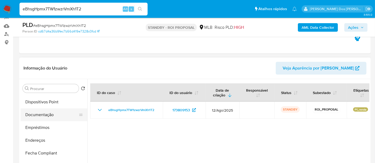
click at [55, 118] on button "Documentação" at bounding box center [52, 115] width 62 height 13
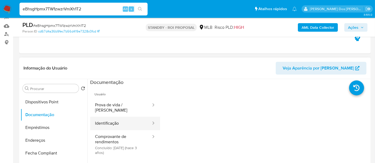
click at [111, 117] on button "Identificação" at bounding box center [120, 124] width 61 height 14
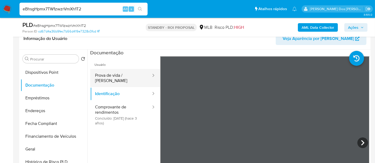
click at [122, 77] on button "Prova de vida / [PERSON_NAME]" at bounding box center [120, 78] width 61 height 18
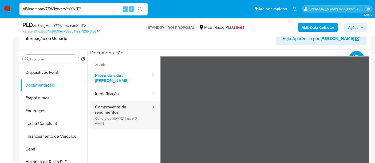
click at [107, 105] on button "Comprovante de rendimentos Concluído: 09/02/2023 (hace 3 años)" at bounding box center [120, 115] width 61 height 28
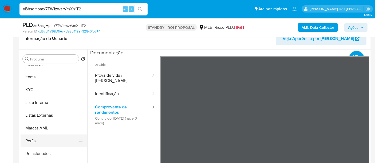
scroll to position [118, 0]
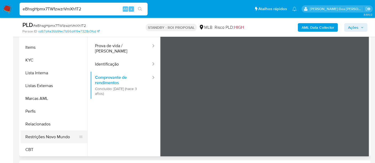
click at [60, 134] on button "Restrições Novo Mundo" at bounding box center [52, 137] width 62 height 13
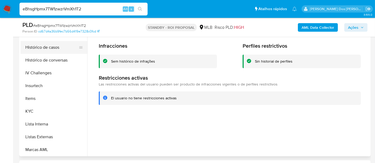
scroll to position [120, 0]
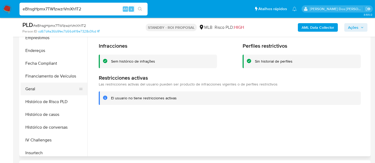
click at [35, 89] on button "Geral" at bounding box center [52, 89] width 62 height 13
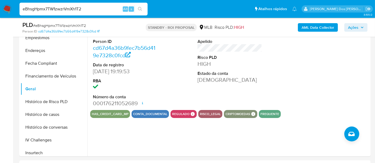
click at [93, 9] on input "eBhsgHpmx7TW1zwzrVmXh1T2" at bounding box center [83, 9] width 128 height 7
paste input "Zp7K1kgJm7xN64jabt66PN36"
type input "Zp7K1kgJm7xN64jabt66PN36"
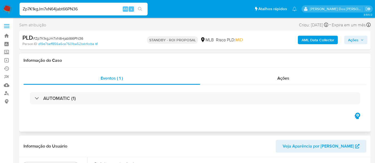
select select "10"
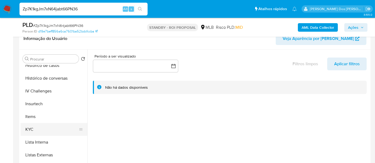
scroll to position [207, 0]
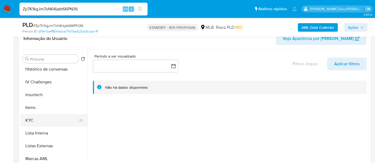
click at [31, 120] on button "KYC" at bounding box center [52, 120] width 62 height 13
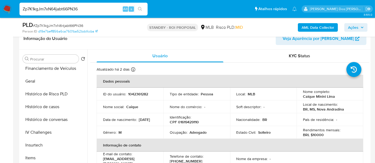
scroll to position [148, 0]
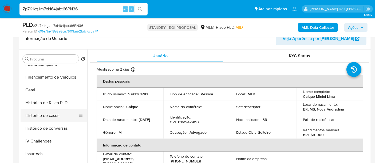
click at [55, 116] on button "Histórico de casos" at bounding box center [52, 115] width 62 height 13
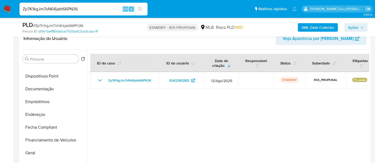
scroll to position [30, 0]
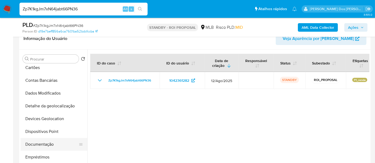
click at [39, 144] on button "Documentação" at bounding box center [52, 144] width 62 height 13
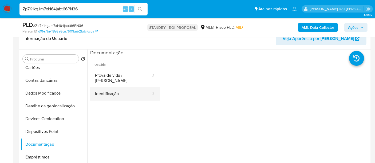
click at [116, 91] on button "Identificação" at bounding box center [120, 94] width 61 height 14
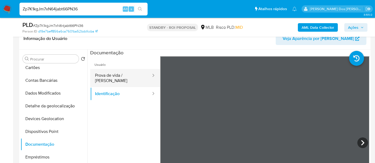
click at [130, 77] on button "Prova de vida / [PERSON_NAME]" at bounding box center [120, 78] width 61 height 18
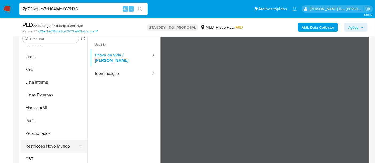
scroll to position [118, 0]
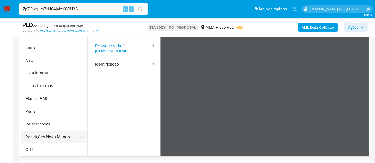
click at [55, 137] on button "Restrições Novo Mundo" at bounding box center [52, 137] width 62 height 13
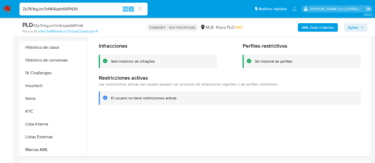
scroll to position [120, 0]
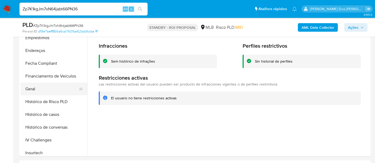
click at [32, 89] on button "Geral" at bounding box center [52, 89] width 62 height 13
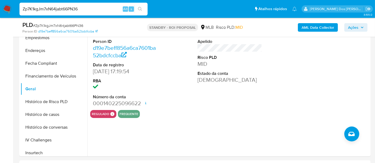
click at [8, 8] on img at bounding box center [7, 9] width 9 height 9
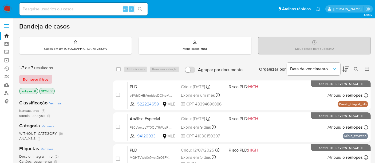
click at [42, 79] on span "Remover filtros" at bounding box center [36, 79] width 26 height 7
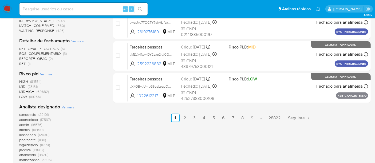
scroll to position [296, 0]
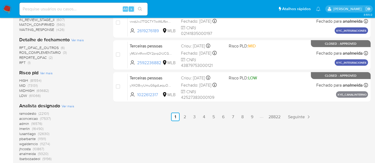
click at [62, 106] on span "Ver mais" at bounding box center [68, 106] width 13 height 5
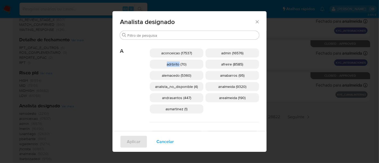
drag, startPoint x: 169, startPoint y: 64, endPoint x: 181, endPoint y: 65, distance: 11.2
click at [181, 65] on p "adrbrito (70)" at bounding box center [177, 64] width 54 height 9
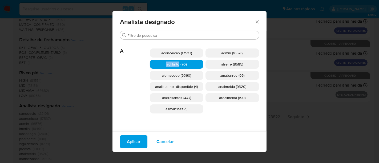
copy span "adrbrito"
click at [255, 22] on icon "Fechar" at bounding box center [257, 21] width 5 height 5
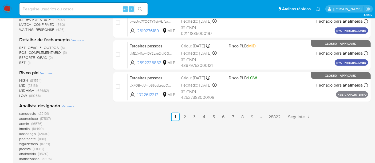
click at [96, 12] on input at bounding box center [83, 9] width 128 height 7
paste input "hgJiDTh08BUvNoFEWFOfUDEO"
type input "hgJiDTh08BUvNoFEWFOfUDEO"
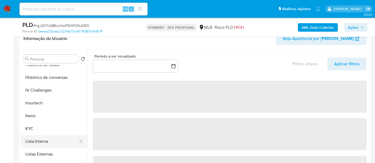
scroll to position [237, 0]
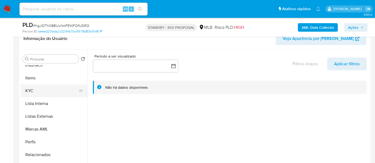
click at [32, 90] on button "KYC" at bounding box center [52, 91] width 62 height 13
select select "10"
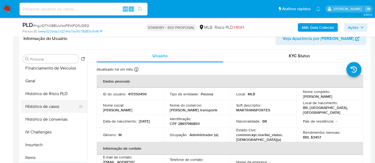
scroll to position [148, 0]
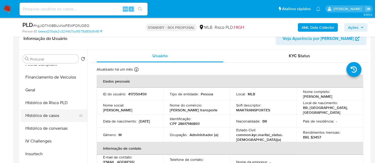
click at [43, 114] on button "Histórico de casos" at bounding box center [52, 115] width 62 height 13
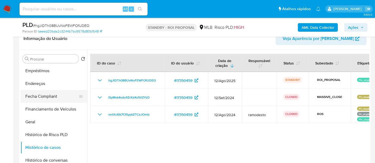
scroll to position [89, 0]
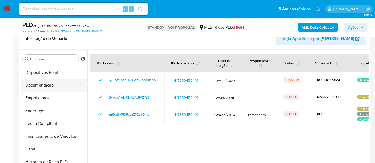
click at [50, 86] on button "Documentação" at bounding box center [52, 85] width 62 height 13
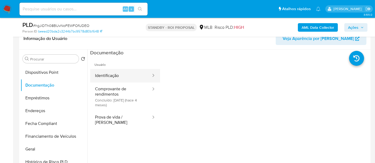
click at [107, 77] on button "Identificação" at bounding box center [120, 76] width 61 height 14
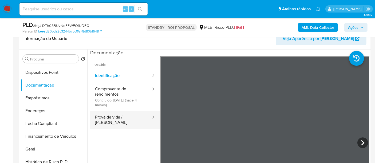
click at [120, 118] on button "Prova de vida / [PERSON_NAME]" at bounding box center [120, 120] width 61 height 18
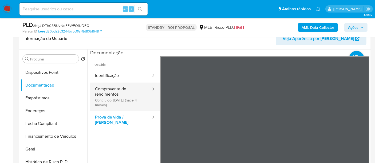
click at [97, 94] on button "Comprovante de rendimentos Concluído: [DATE] (hace 4 meses)" at bounding box center [120, 97] width 61 height 28
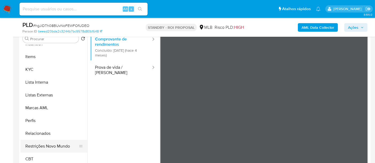
scroll to position [118, 0]
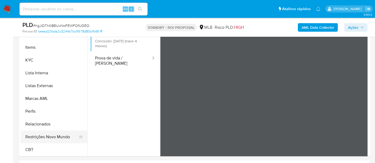
click at [51, 136] on button "Restrições Novo Mundo" at bounding box center [52, 137] width 62 height 13
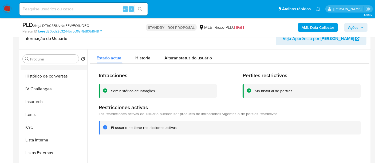
scroll to position [149, 0]
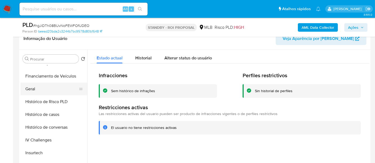
click at [33, 93] on button "Geral" at bounding box center [52, 89] width 62 height 13
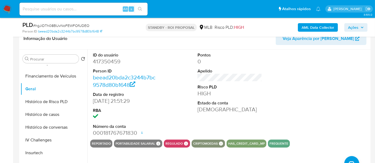
click at [84, 9] on input at bounding box center [83, 9] width 128 height 7
paste input "XKVjPrkpJLELsM6IFVAYvdEN"
type input "XKVjPrkpJLELsM6IFVAYvdEN"
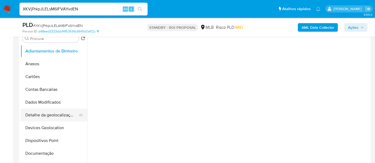
scroll to position [118, 0]
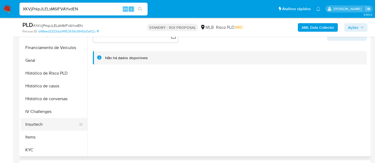
select select "10"
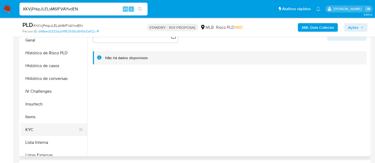
scroll to position [178, 0]
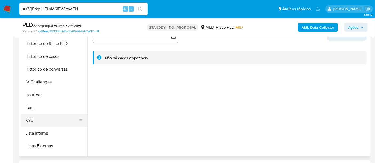
click at [29, 120] on button "KYC" at bounding box center [52, 120] width 62 height 13
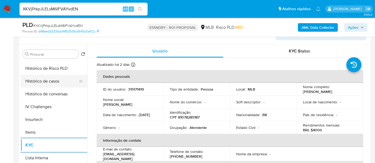
scroll to position [59, 0]
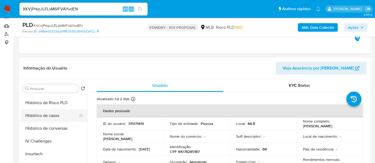
click at [54, 116] on button "Histórico de casos" at bounding box center [52, 115] width 62 height 13
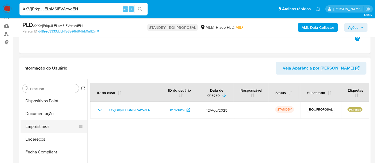
scroll to position [89, 0]
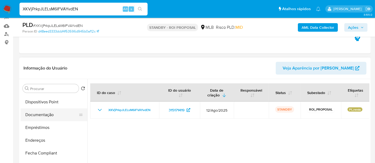
click at [44, 118] on button "Documentação" at bounding box center [52, 115] width 62 height 13
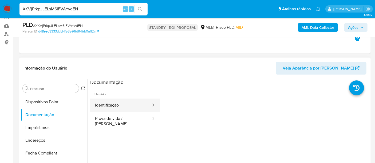
click at [108, 105] on button "Identificação" at bounding box center [120, 106] width 61 height 14
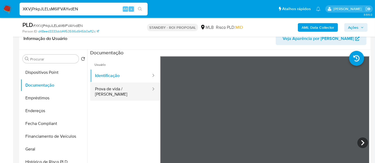
click at [119, 91] on button "Prova de vida / Selfie" at bounding box center [120, 92] width 61 height 18
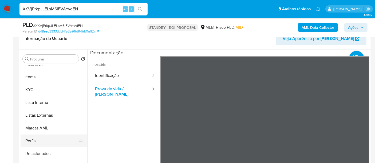
scroll to position [148, 0]
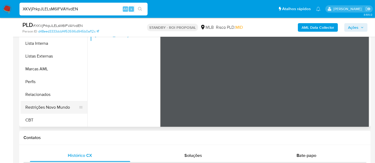
click at [61, 107] on button "Restrições Novo Mundo" at bounding box center [52, 107] width 62 height 13
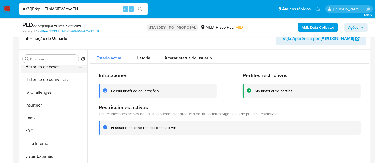
scroll to position [149, 0]
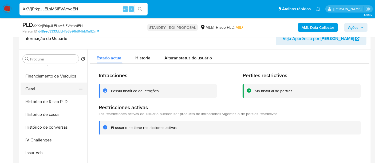
click at [34, 88] on button "Geral" at bounding box center [52, 89] width 62 height 13
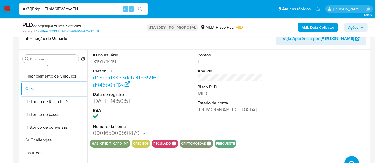
click at [90, 10] on input "XKVjPrkpJLELsM6IFVAYvdEN" at bounding box center [83, 9] width 128 height 7
paste input "aBlfN7EftY98ep75YjGtse1w"
type input "aBlfN7EftY98ep75YjGtse1w"
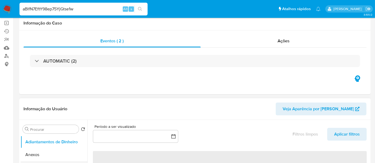
scroll to position [89, 0]
select select "10"
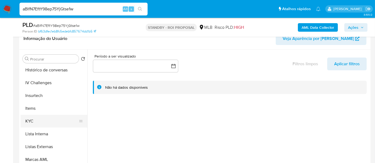
scroll to position [207, 0]
click at [30, 116] on button "KYC" at bounding box center [52, 120] width 62 height 13
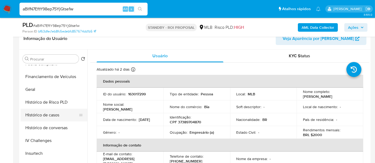
scroll to position [148, 0]
click at [47, 115] on button "Histórico de casos" at bounding box center [52, 115] width 62 height 13
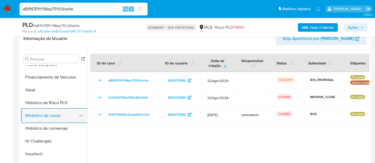
scroll to position [89, 0]
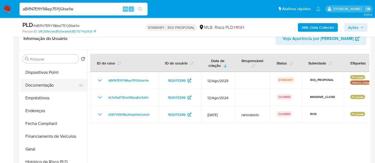
click at [46, 85] on button "Documentação" at bounding box center [52, 85] width 62 height 13
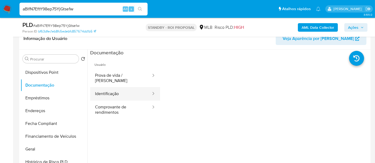
click at [118, 90] on button "Identificação" at bounding box center [120, 94] width 61 height 14
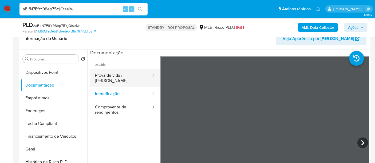
click at [117, 77] on button "Prova de vida / Selfie" at bounding box center [120, 78] width 61 height 18
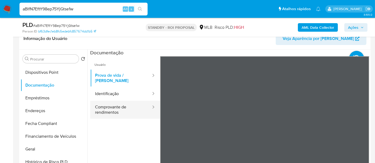
click at [115, 104] on button "Comprovante de rendimentos" at bounding box center [120, 110] width 61 height 18
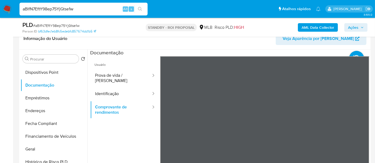
click at [266, 46] on div "Informação do Usuário Veja Aparência por Pessoa Procurar Retornar ao pedido pad…" at bounding box center [194, 107] width 351 height 158
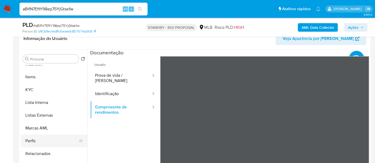
scroll to position [118, 0]
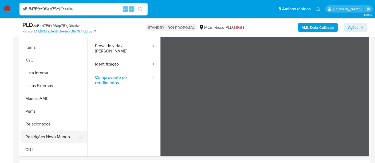
click at [53, 136] on button "Restrições Novo Mundo" at bounding box center [52, 137] width 62 height 13
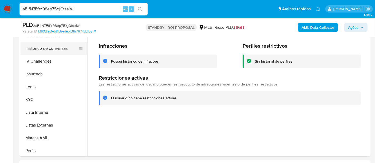
scroll to position [149, 0]
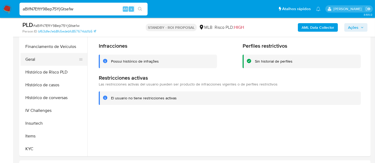
click at [32, 61] on button "Geral" at bounding box center [52, 59] width 62 height 13
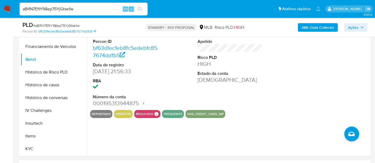
click at [89, 8] on input "aBlfN7EftY98ep75YjGtse1w" at bounding box center [83, 9] width 128 height 7
paste input "8BhUzWyhCxb1ULk4L1k7ubL5"
type input "8BhUzWyhCxb1ULk4L1k7ubL5"
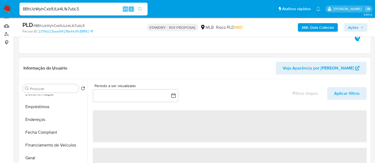
scroll to position [118, 0]
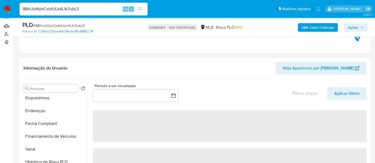
select select "10"
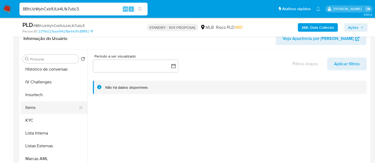
scroll to position [207, 0]
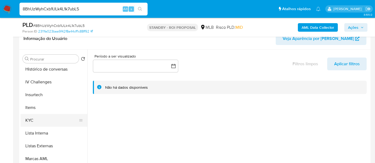
click at [32, 118] on button "KYC" at bounding box center [52, 120] width 62 height 13
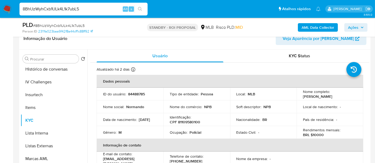
click at [84, 9] on input "8BhUzWyhCxb1ULk4L1k7ubL5" at bounding box center [83, 9] width 128 height 7
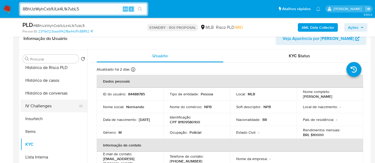
scroll to position [178, 0]
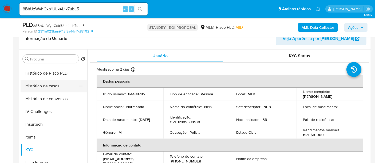
click at [45, 87] on button "Histórico de casos" at bounding box center [52, 86] width 62 height 13
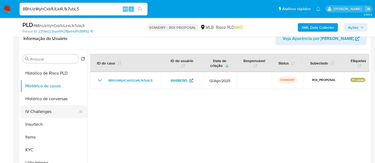
scroll to position [89, 0]
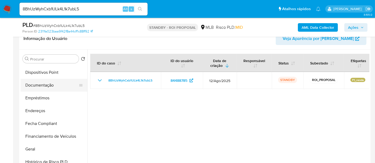
click at [46, 83] on button "Documentação" at bounding box center [52, 85] width 62 height 13
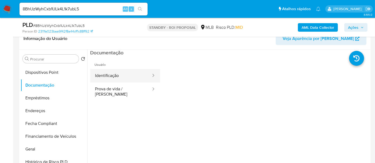
click at [117, 78] on button "Identificação" at bounding box center [120, 76] width 61 height 14
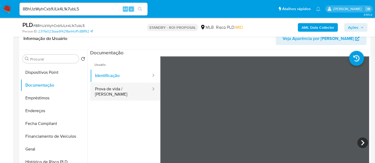
click at [130, 89] on button "Prova de vida / Selfie" at bounding box center [120, 92] width 61 height 18
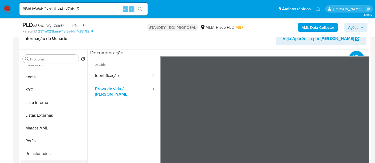
scroll to position [118, 0]
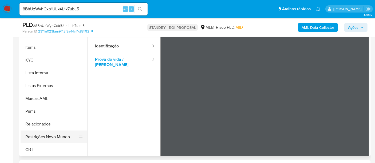
click at [43, 141] on button "Restrições Novo Mundo" at bounding box center [52, 137] width 62 height 13
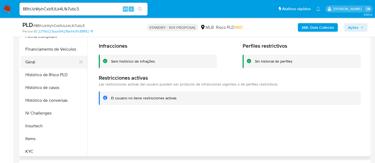
scroll to position [120, 0]
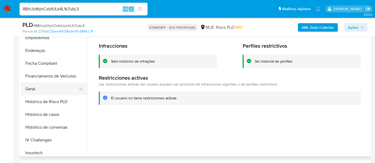
click at [34, 86] on button "Geral" at bounding box center [52, 89] width 62 height 13
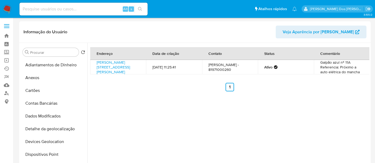
select select "100"
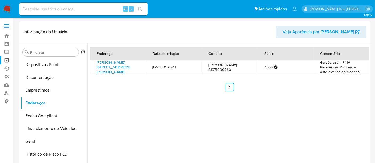
click at [7, 61] on link "Operações em massa" at bounding box center [31, 60] width 63 height 8
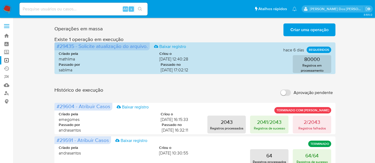
click at [305, 31] on span "Criar uma operação" at bounding box center [309, 30] width 38 height 12
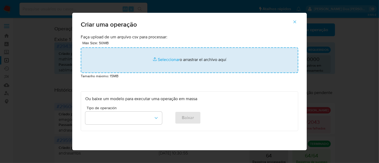
click at [157, 57] on input "file" at bounding box center [190, 60] width 218 height 26
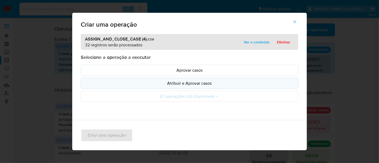
click at [179, 83] on p "Atribuir e Aprovar casos" at bounding box center [189, 83] width 209 height 6
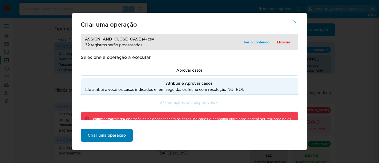
click at [113, 136] on span "Criar uma operação" at bounding box center [107, 136] width 38 height 12
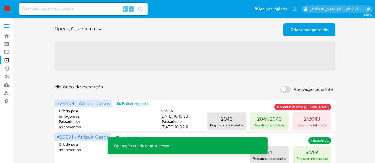
click at [299, 31] on span "Criar uma operação" at bounding box center [309, 30] width 38 height 12
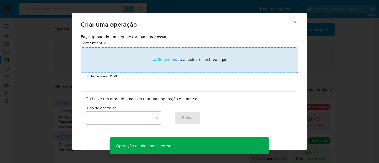
click at [166, 61] on input "file" at bounding box center [190, 60] width 218 height 26
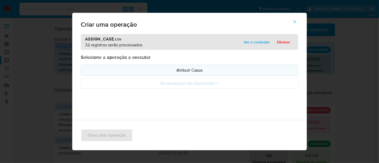
click at [148, 69] on p "Atribuir Casos" at bounding box center [189, 70] width 209 height 6
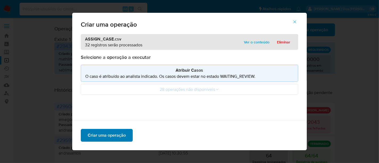
click at [120, 134] on span "Criar uma operação" at bounding box center [107, 136] width 38 height 12
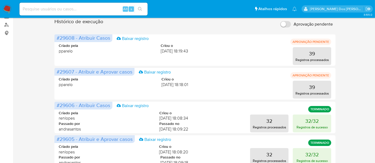
scroll to position [89, 0]
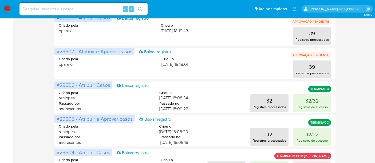
click at [5, 7] on img at bounding box center [7, 9] width 9 height 9
